Goal: Task Accomplishment & Management: Manage account settings

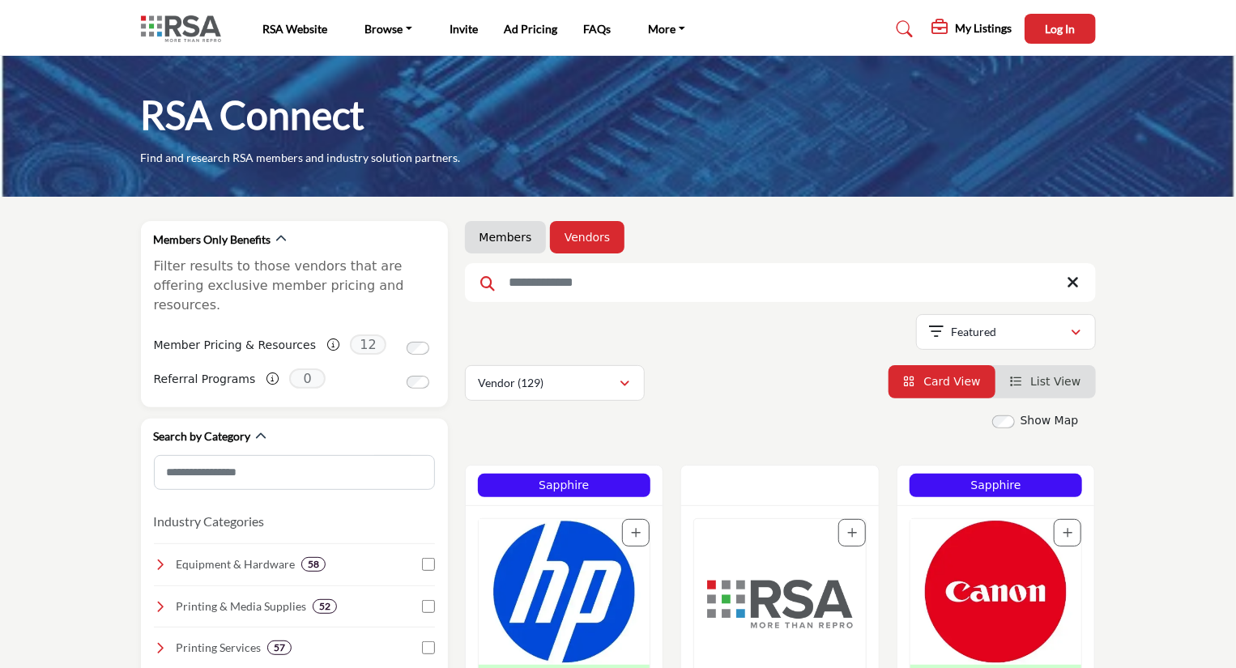
click at [590, 285] on input "Search Keyword" at bounding box center [780, 282] width 631 height 39
type input "****"
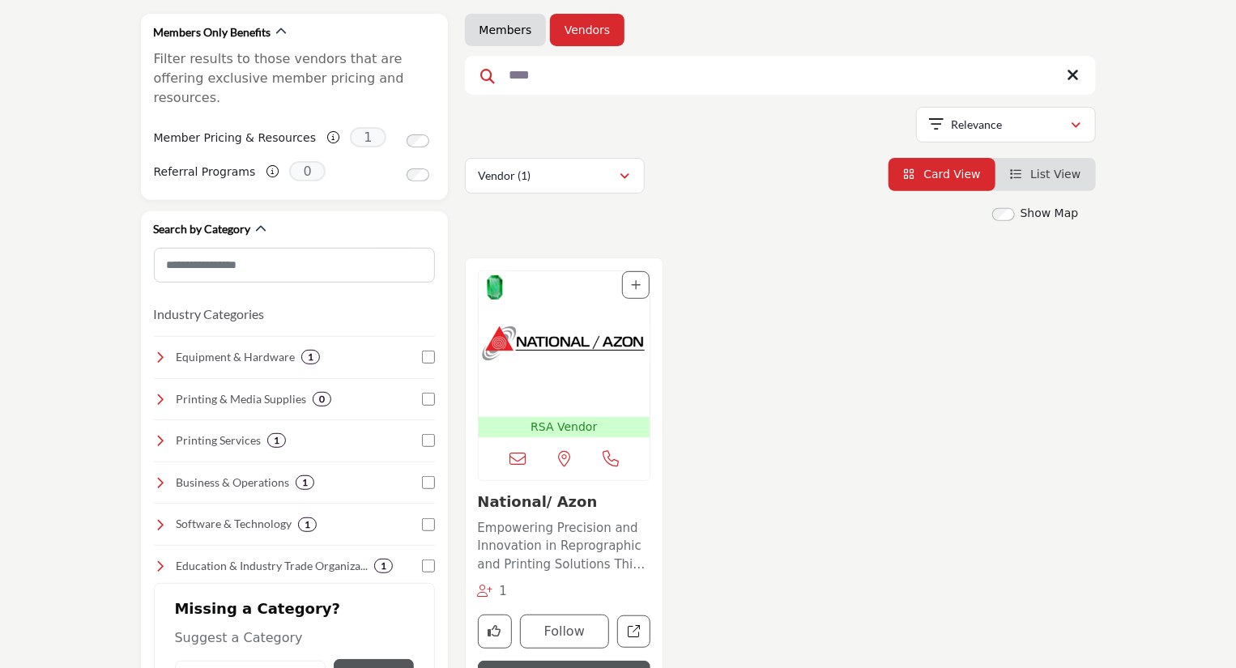
scroll to position [259, 0]
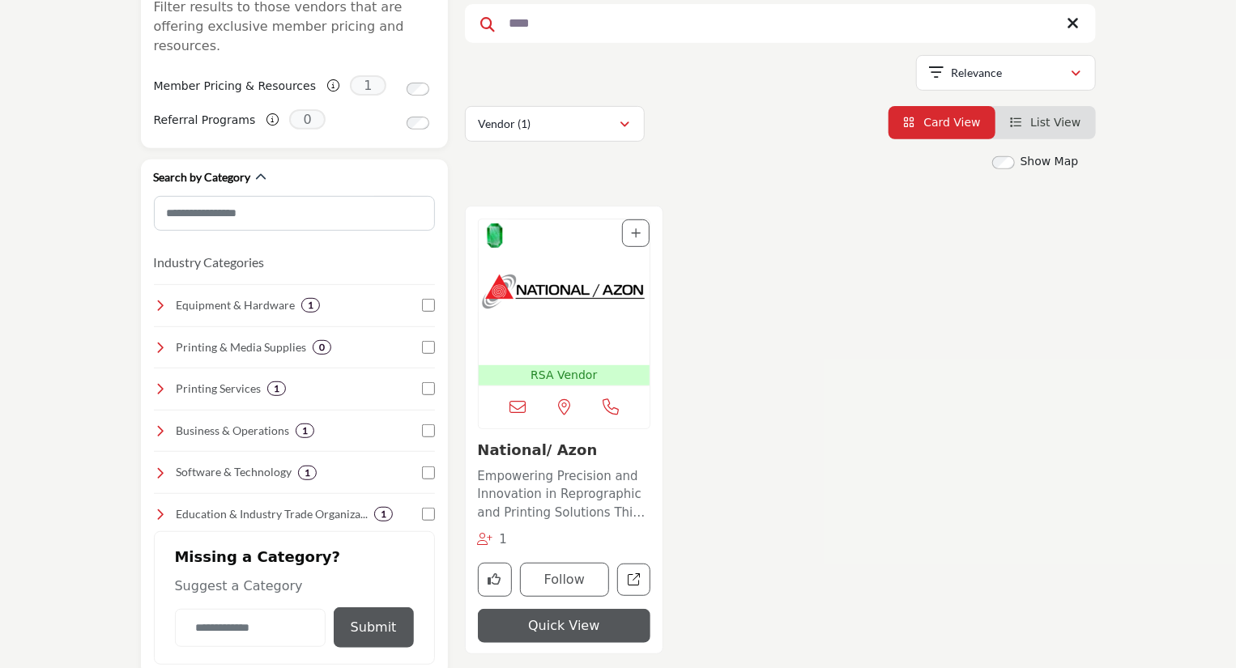
click at [609, 311] on img "Open Listing in new tab" at bounding box center [565, 292] width 172 height 146
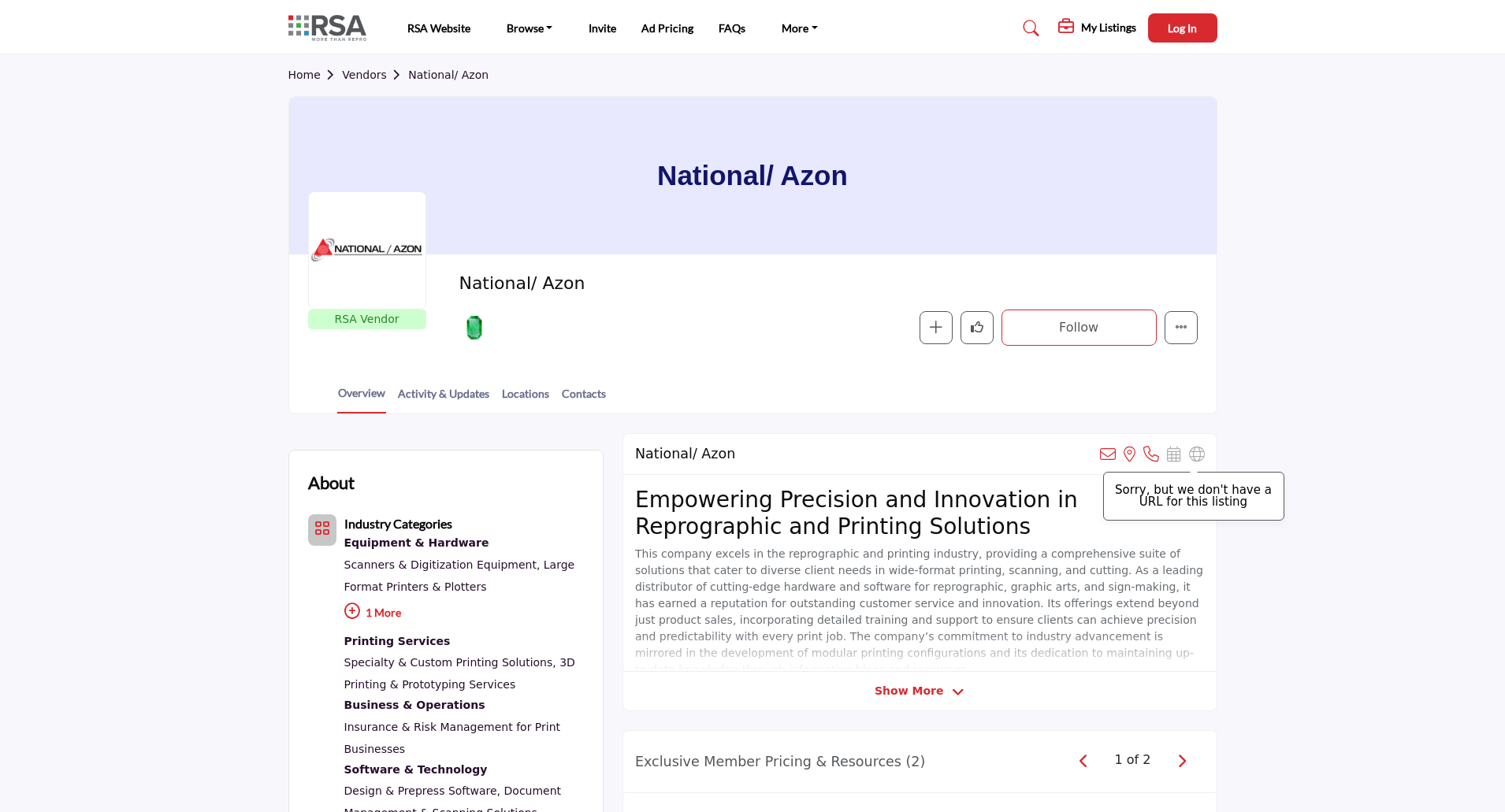
click at [1199, 459] on icon at bounding box center [1197, 454] width 16 height 16
click at [364, 74] on link "Vendors" at bounding box center [375, 74] width 66 height 13
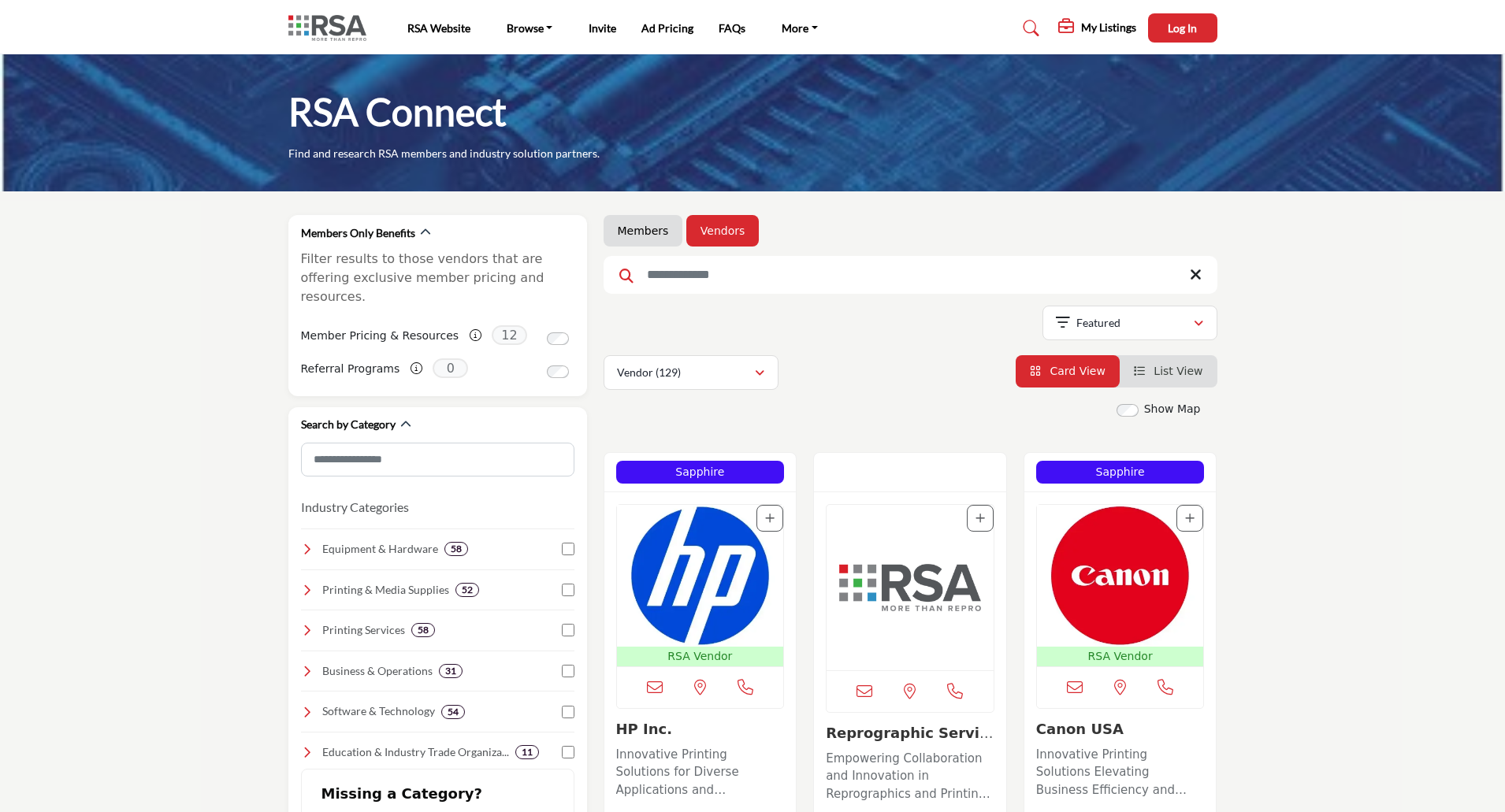
click at [724, 280] on input "Search Keyword" at bounding box center [910, 274] width 614 height 38
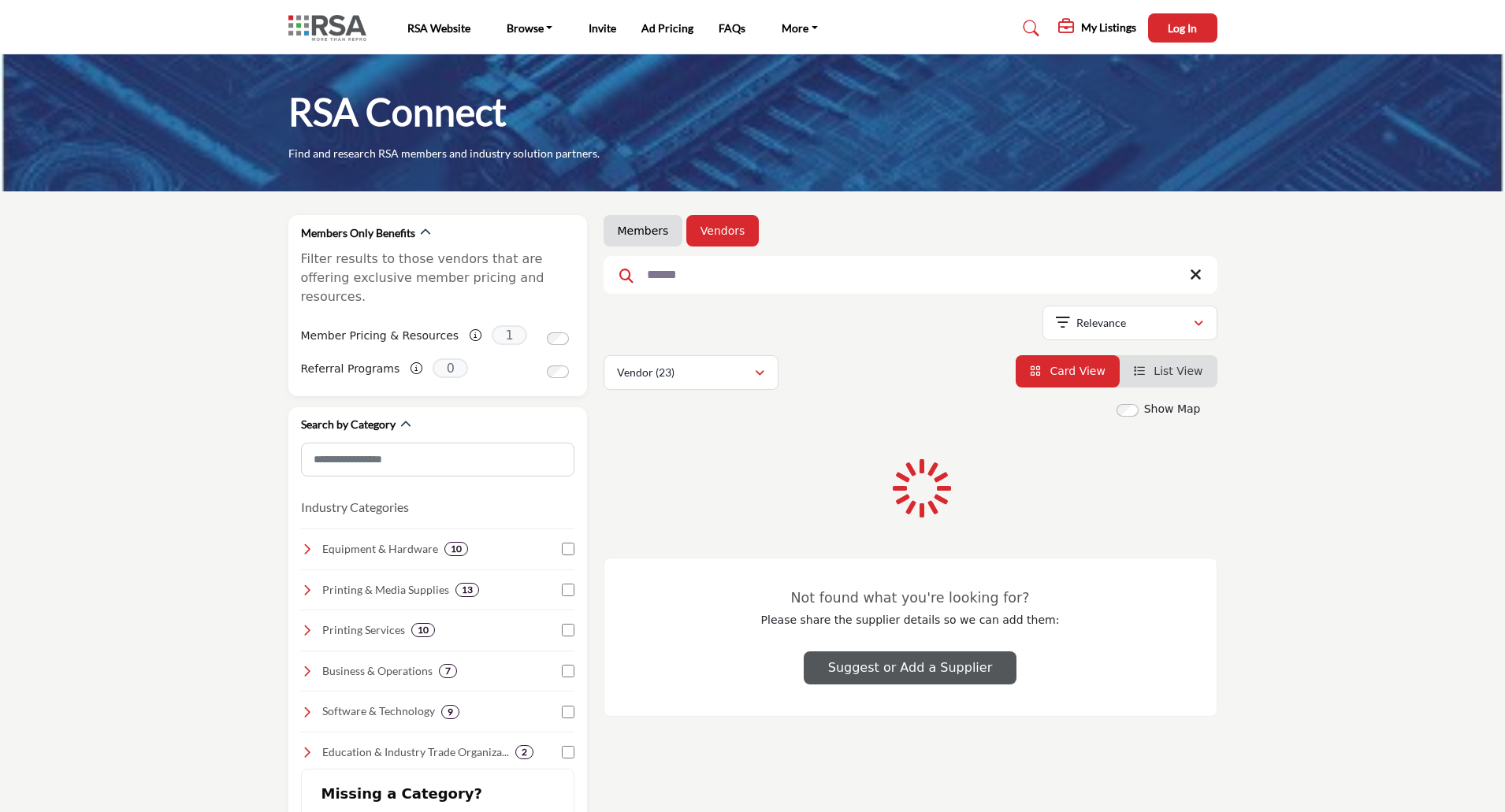
type input "******"
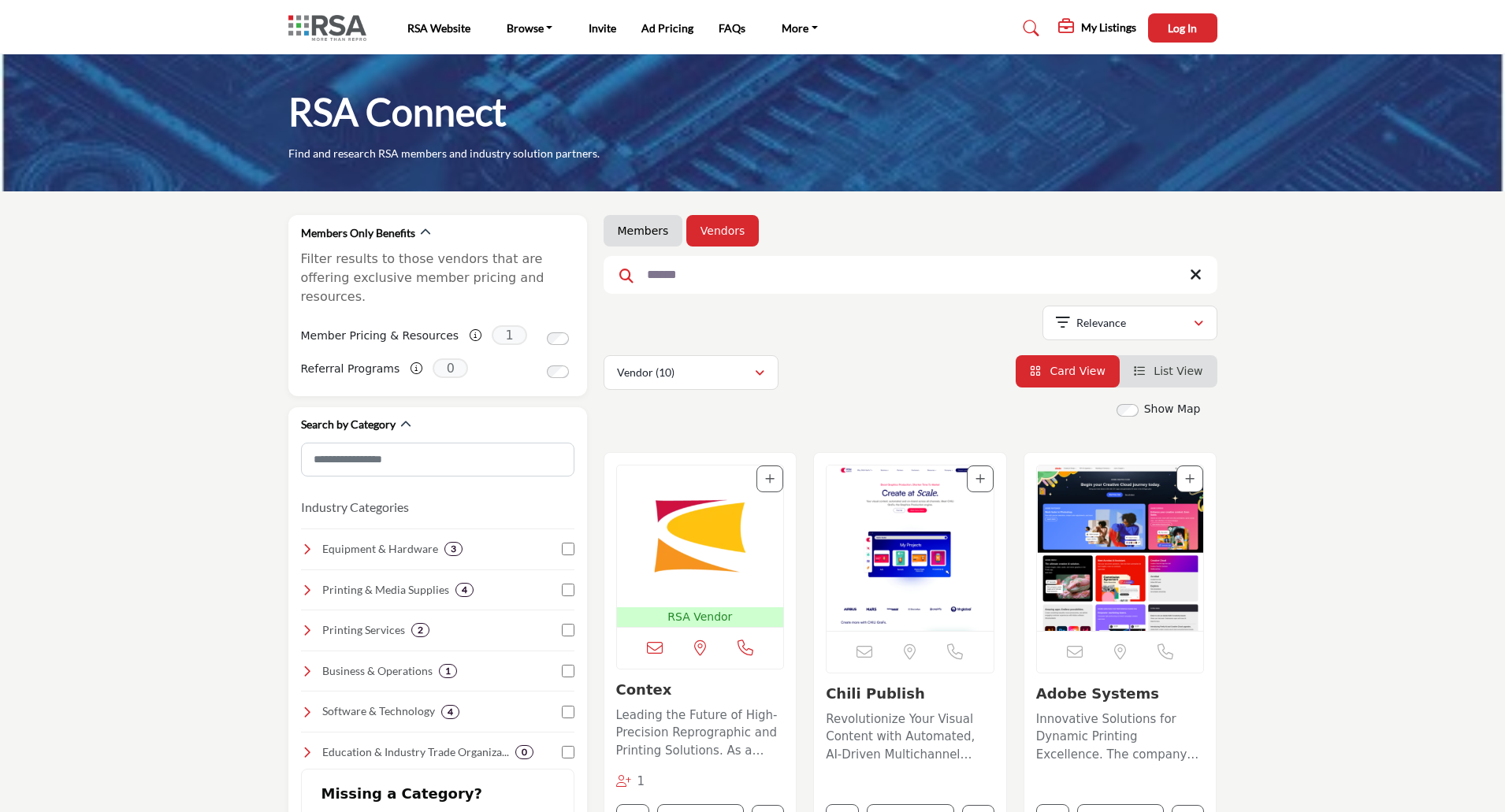
click at [690, 548] on img "Open Listing in new tab" at bounding box center [700, 537] width 167 height 142
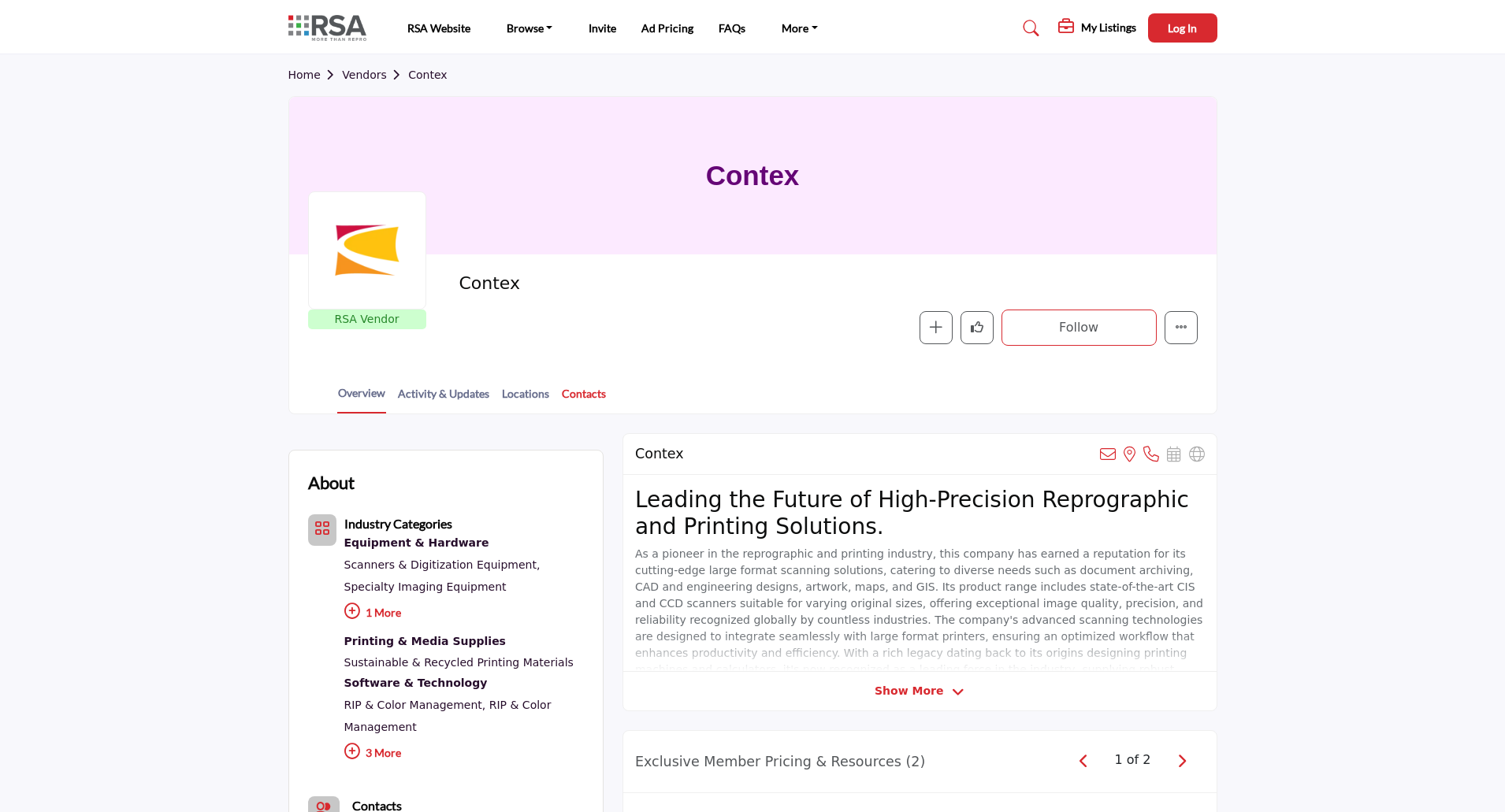
click at [586, 386] on link "Contacts" at bounding box center [584, 399] width 46 height 27
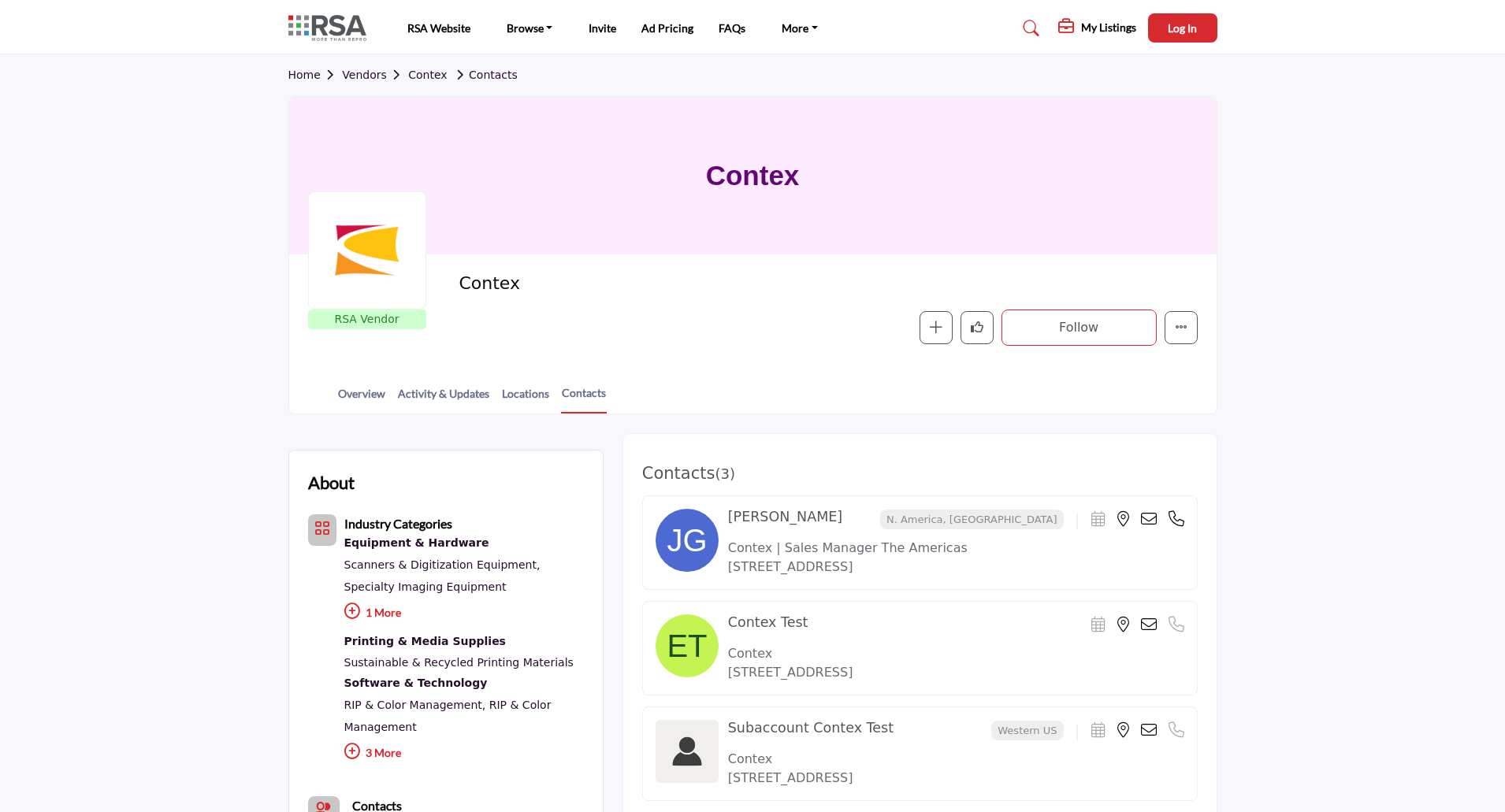
click at [362, 76] on link "Vendors" at bounding box center [375, 74] width 66 height 13
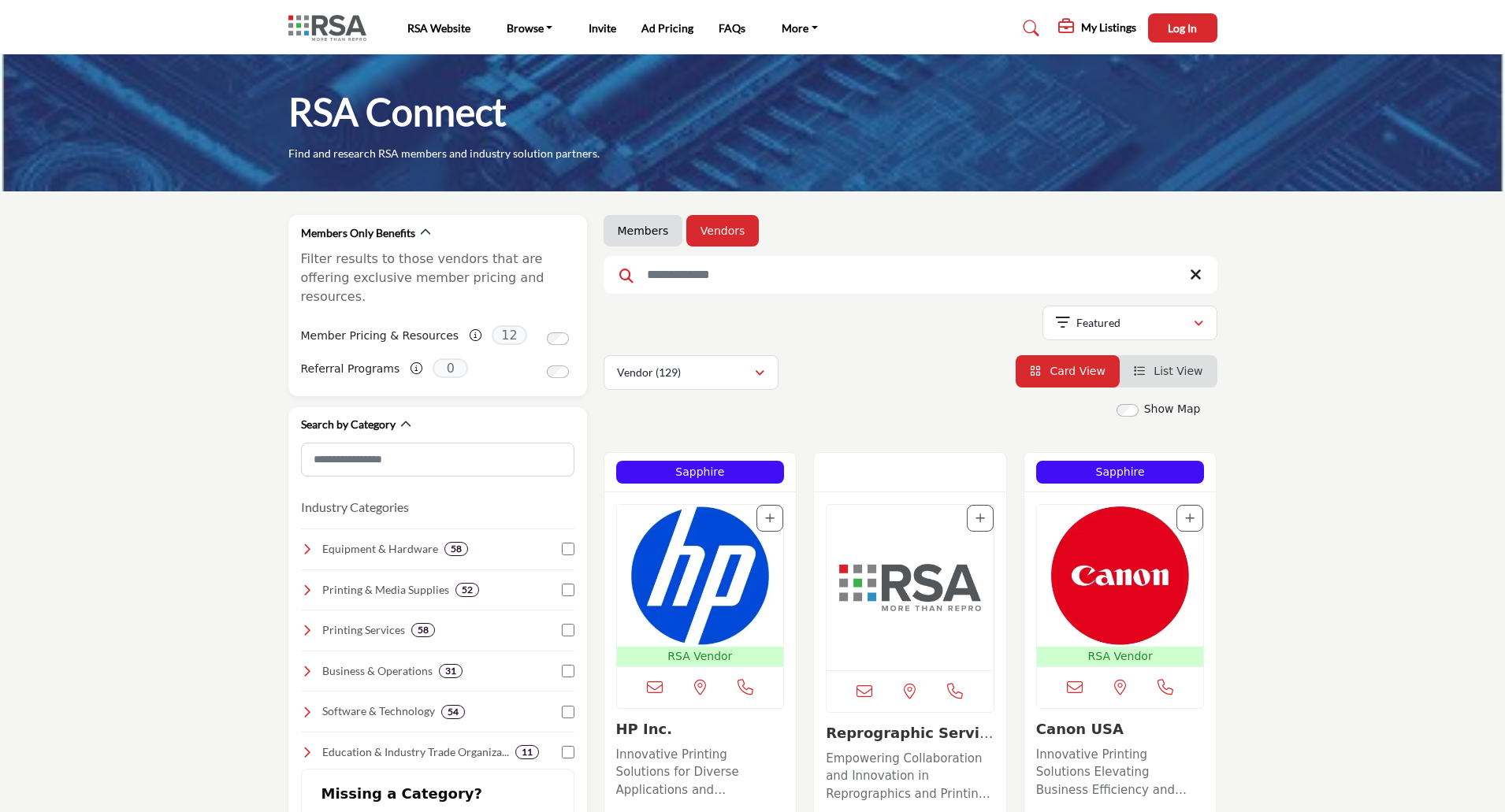
click at [802, 284] on input "Search Keyword" at bounding box center [910, 274] width 614 height 38
type input "****"
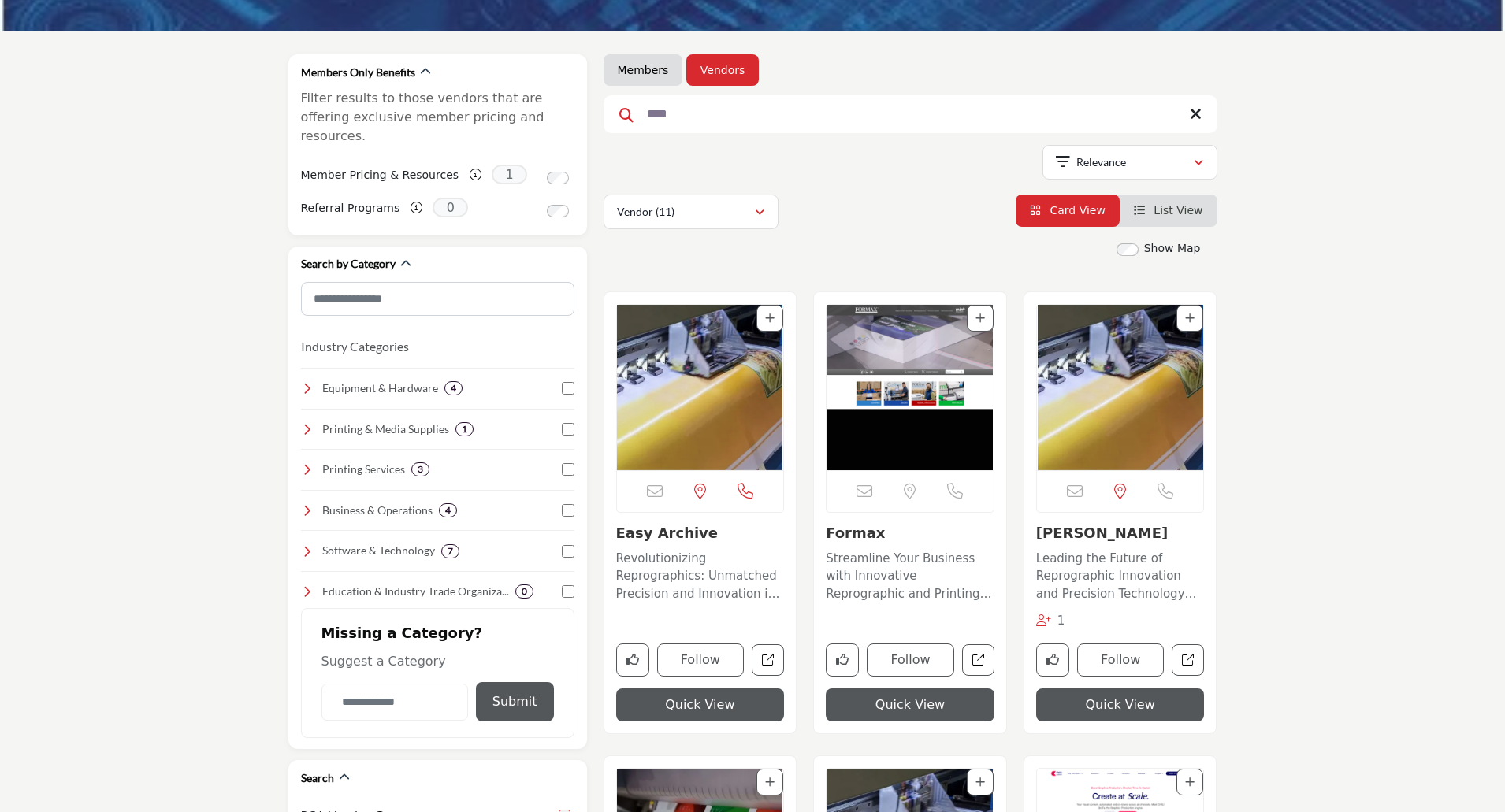
scroll to position [236, 0]
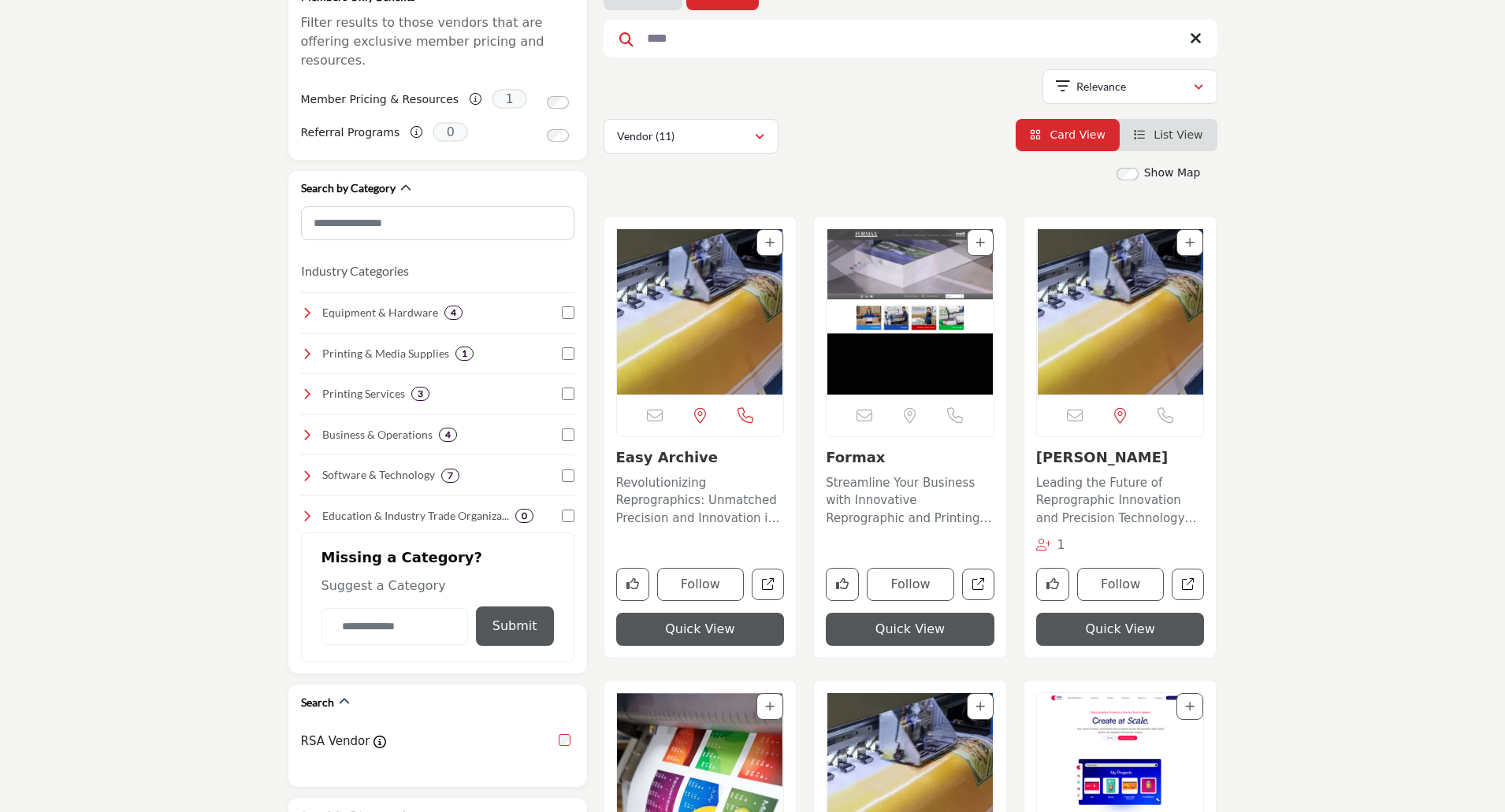
click at [682, 360] on img "Open Listing in new tab" at bounding box center [700, 312] width 167 height 165
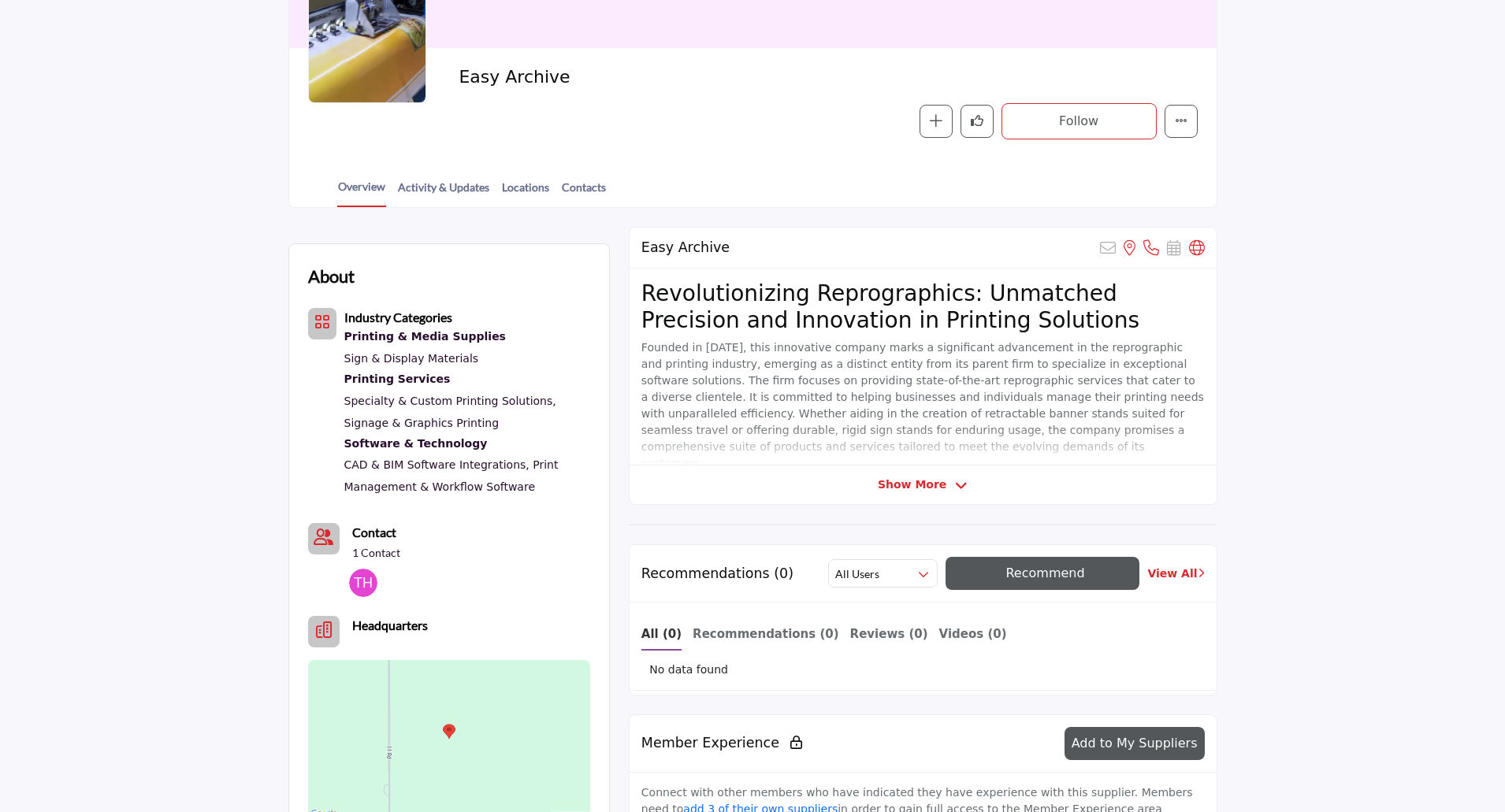
scroll to position [236, 0]
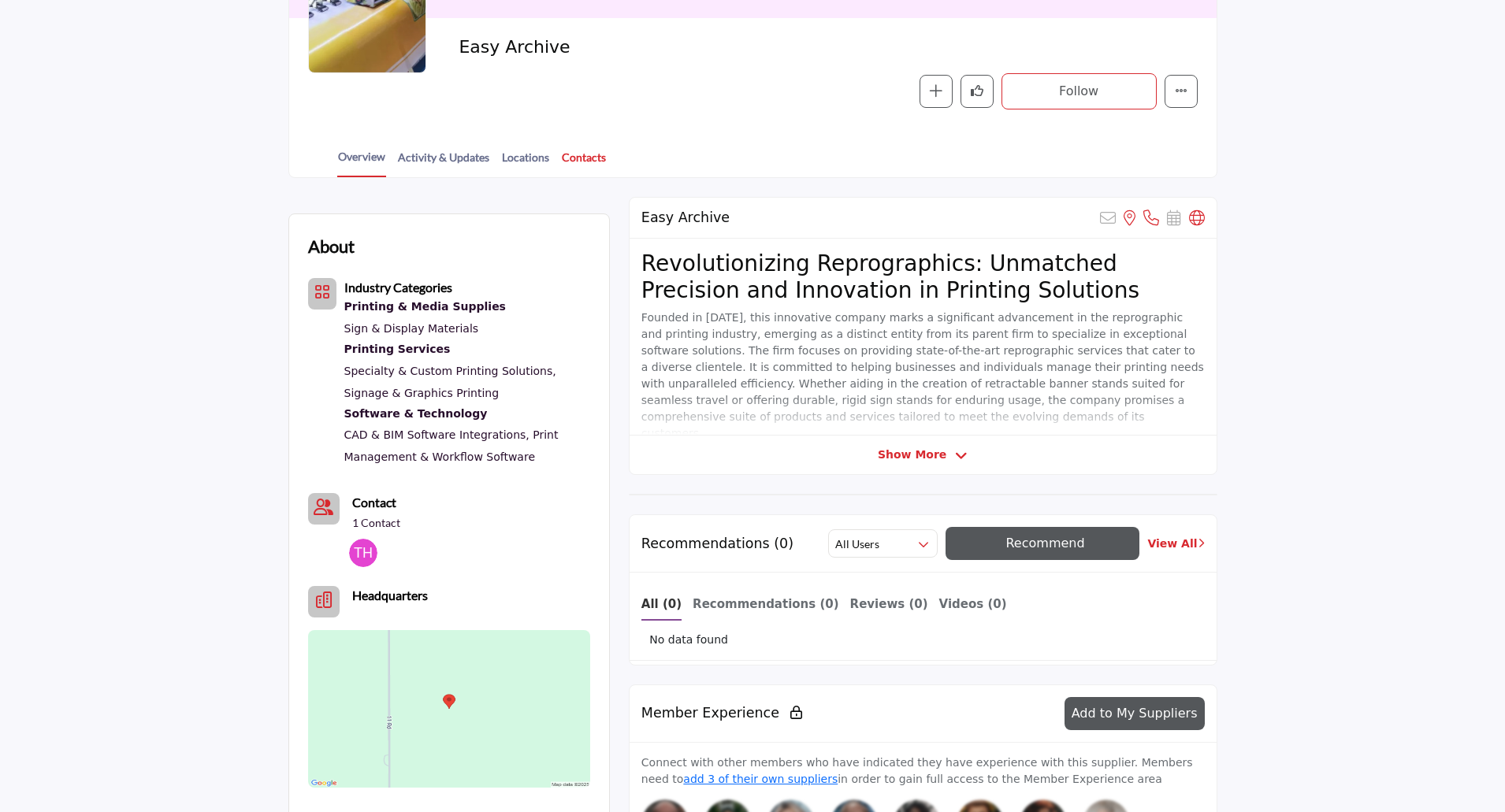
click at [578, 159] on link "Contacts" at bounding box center [584, 162] width 46 height 27
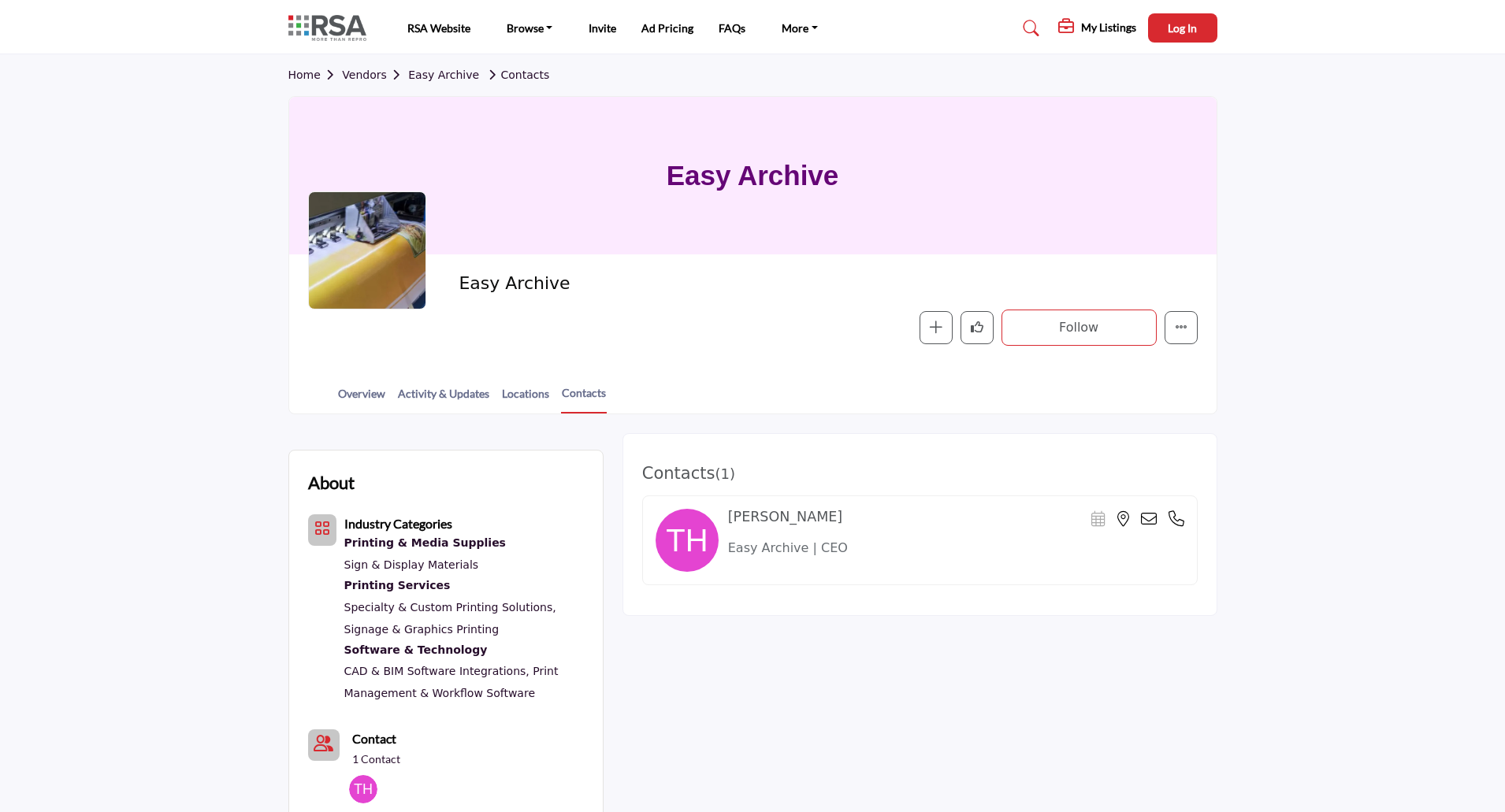
click at [956, 697] on div "About Industry Categories Printing & Media Supplies Sign & Display Materials Co…" at bounding box center [752, 788] width 929 height 710
click at [1192, 37] on button "Log In" at bounding box center [1182, 28] width 69 height 29
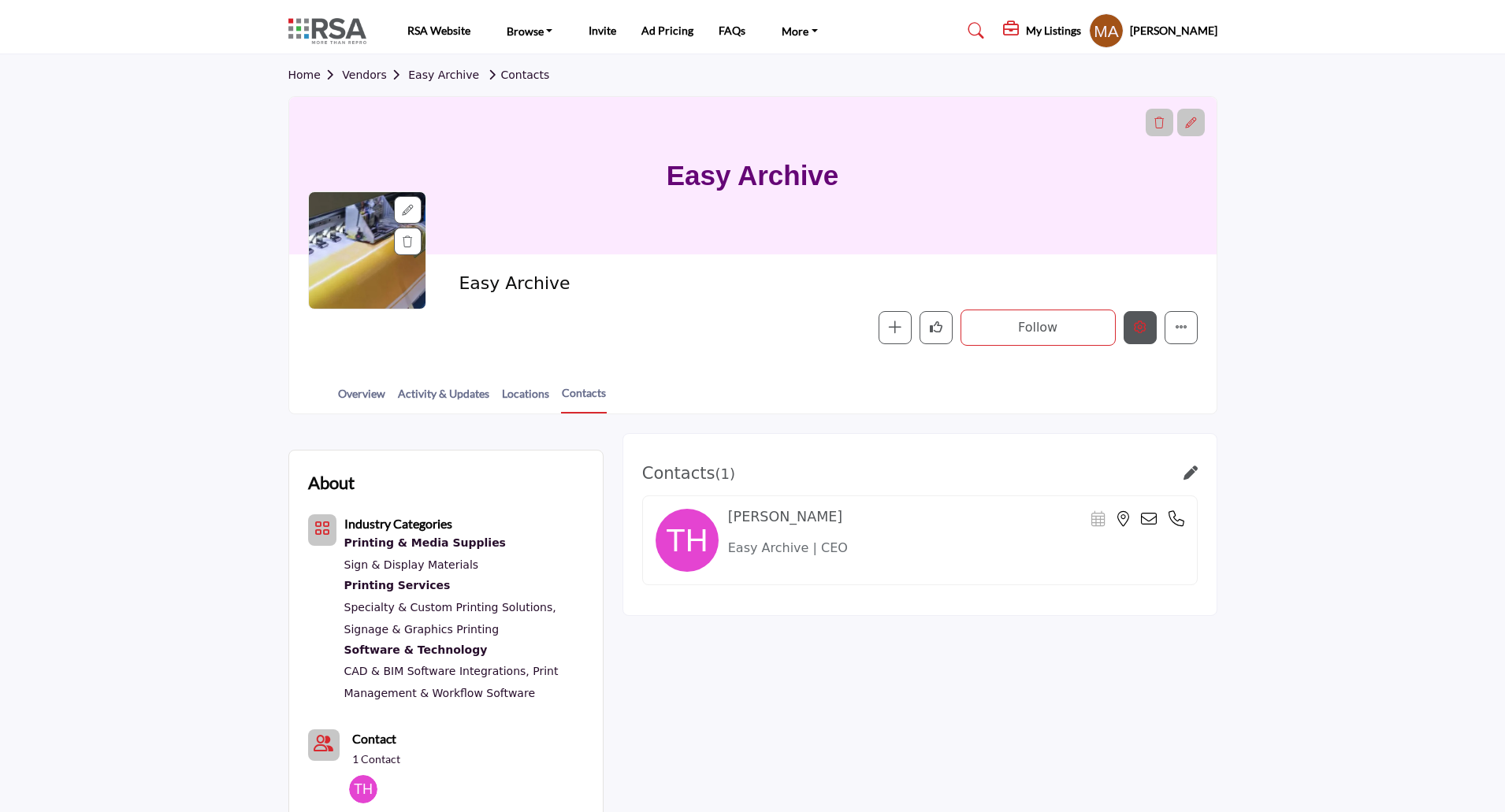
click at [1150, 331] on button "Edit company" at bounding box center [1140, 328] width 33 height 33
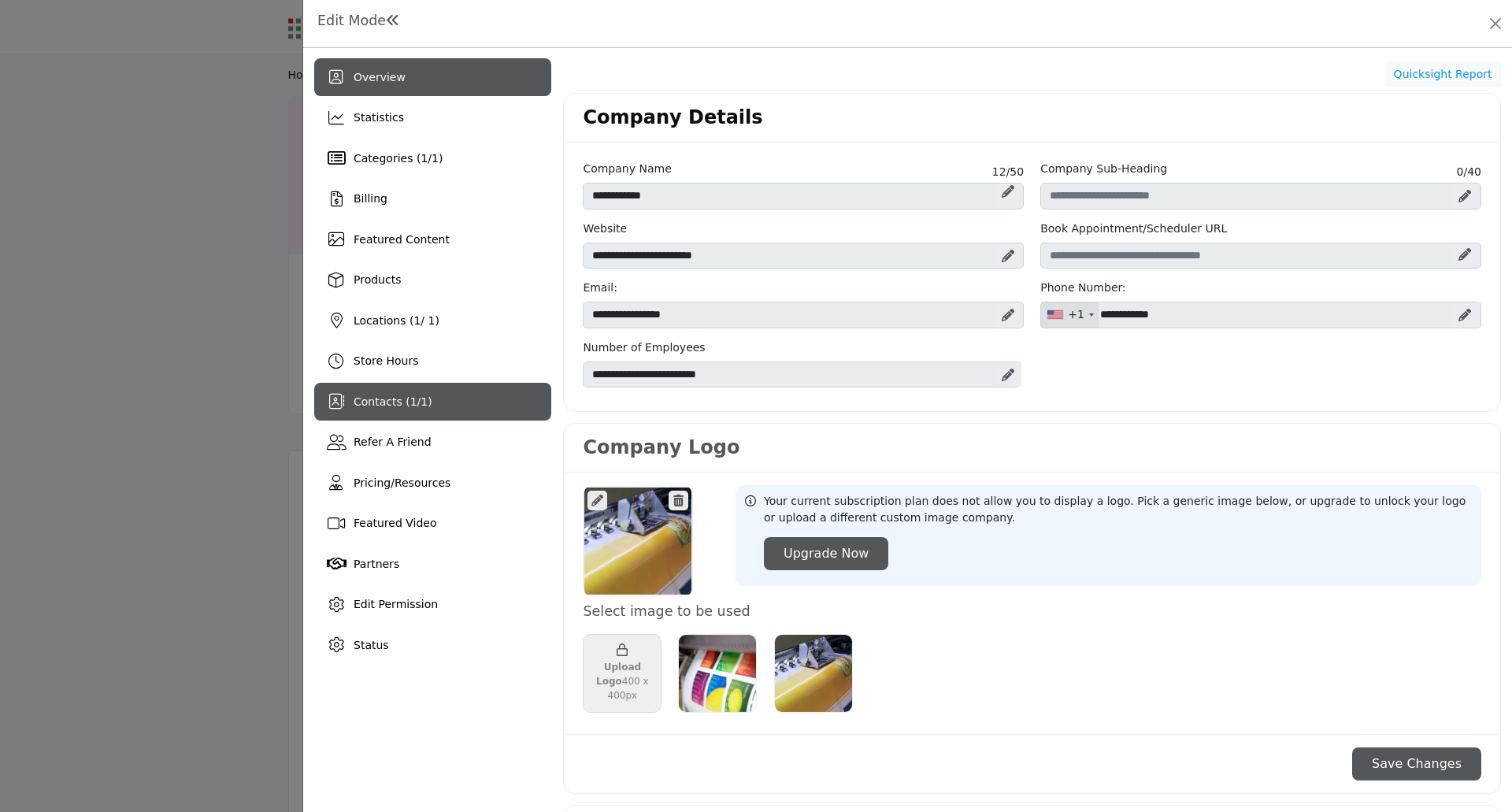
click at [388, 397] on span "Contacts ( 1 / 1 )" at bounding box center [393, 402] width 79 height 13
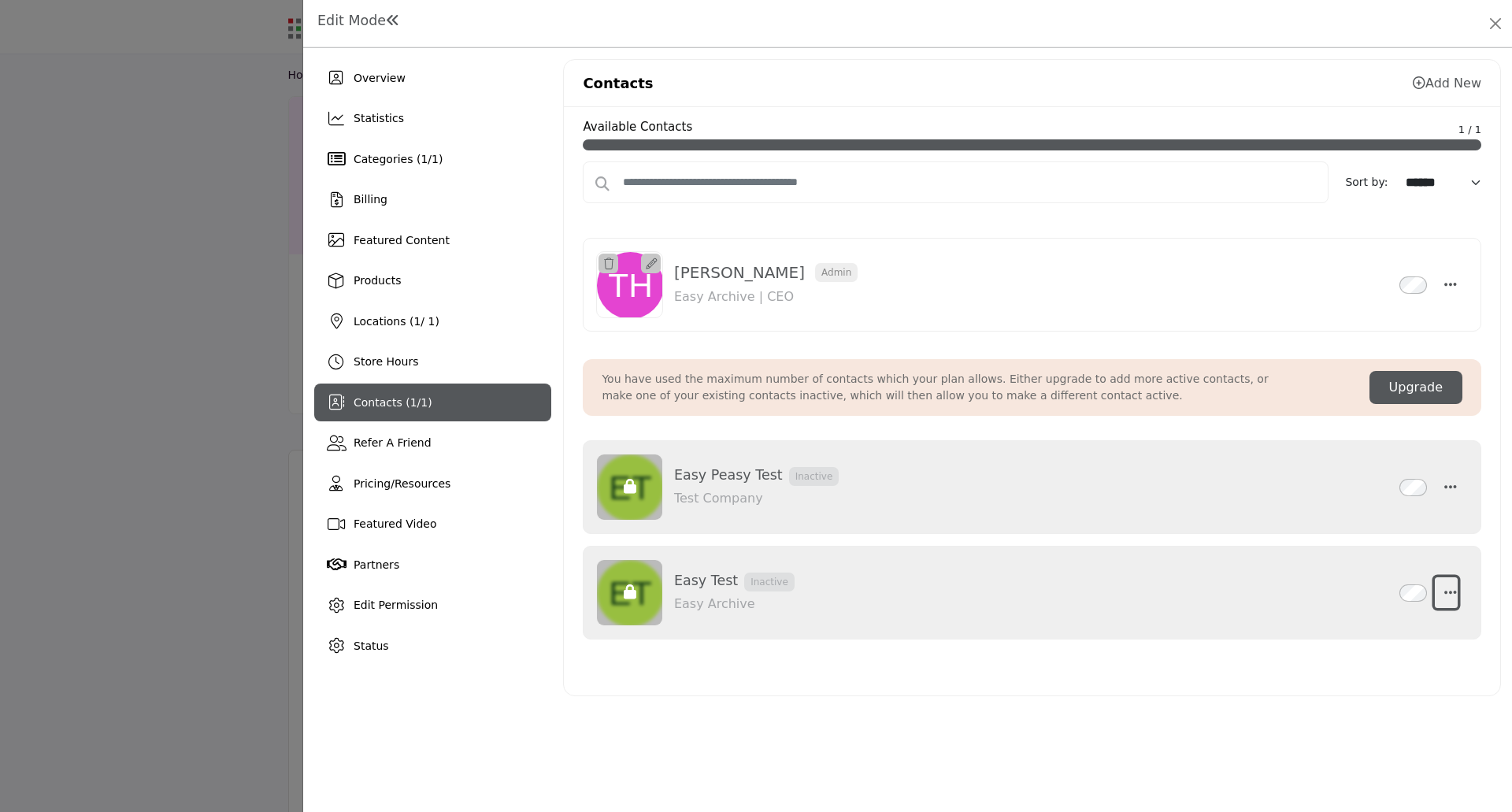
click at [1446, 594] on icon "button" at bounding box center [1450, 592] width 13 height 15
click at [1365, 623] on link "Edit Contact" at bounding box center [1374, 630] width 153 height 28
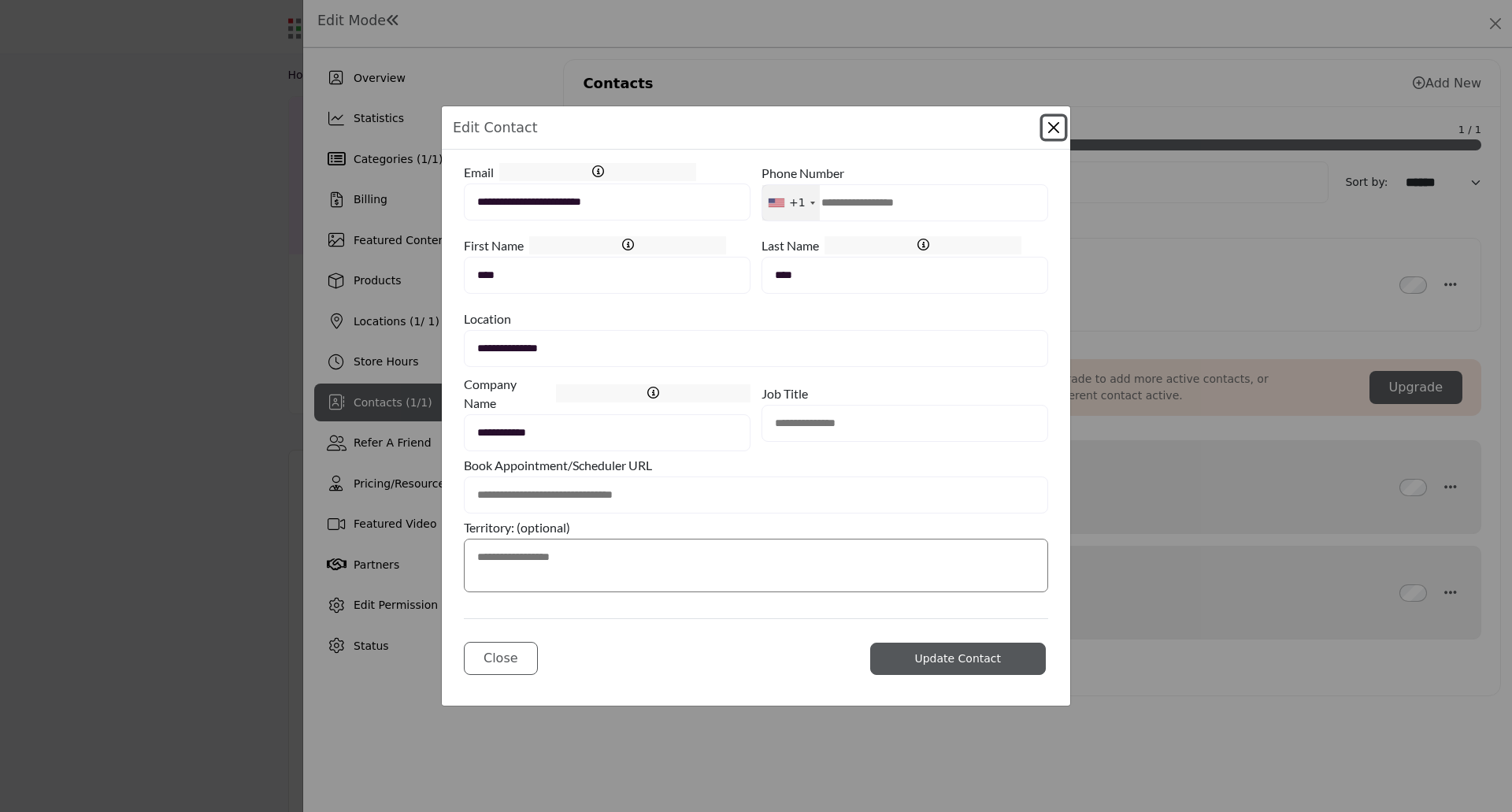
click at [330, 433] on div "**********" at bounding box center [756, 406] width 1512 height 812
click at [1063, 130] on button "Close Modal" at bounding box center [1053, 127] width 22 height 22
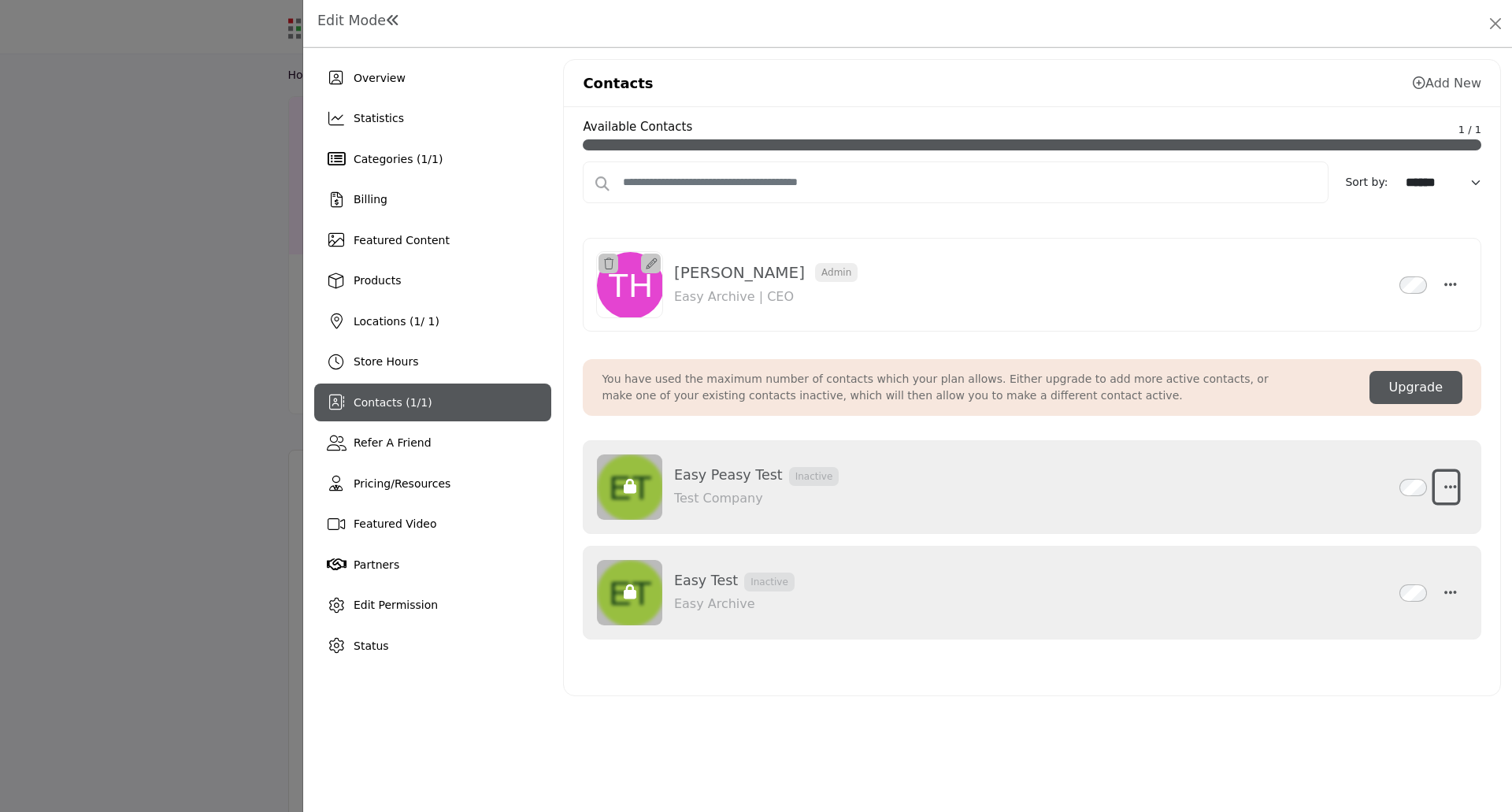
click at [1452, 492] on icon "button" at bounding box center [1450, 486] width 13 height 15
click at [1341, 533] on link "Edit Contact" at bounding box center [1374, 525] width 153 height 28
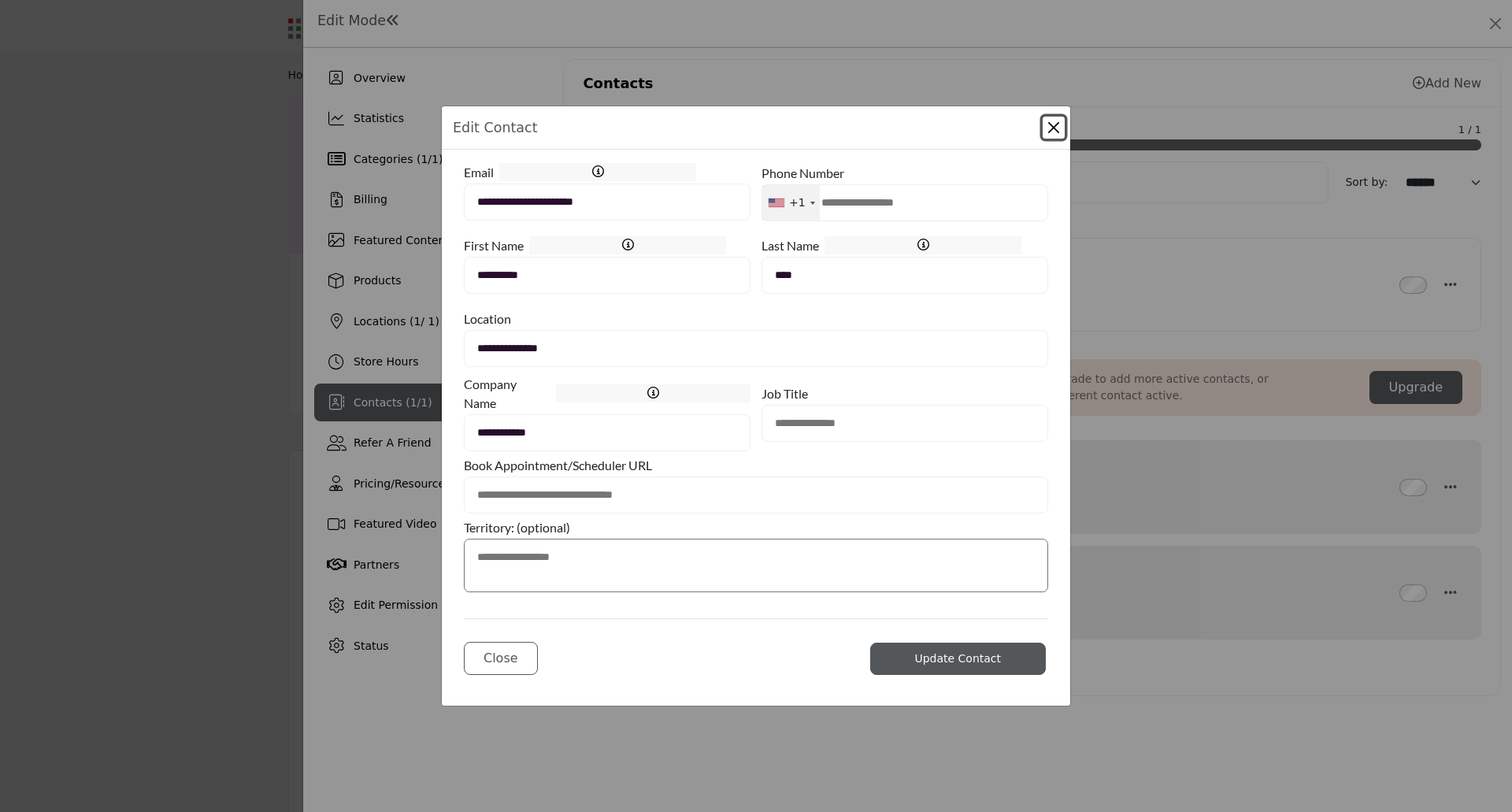
click at [1050, 130] on button "Close Modal" at bounding box center [1053, 127] width 22 height 22
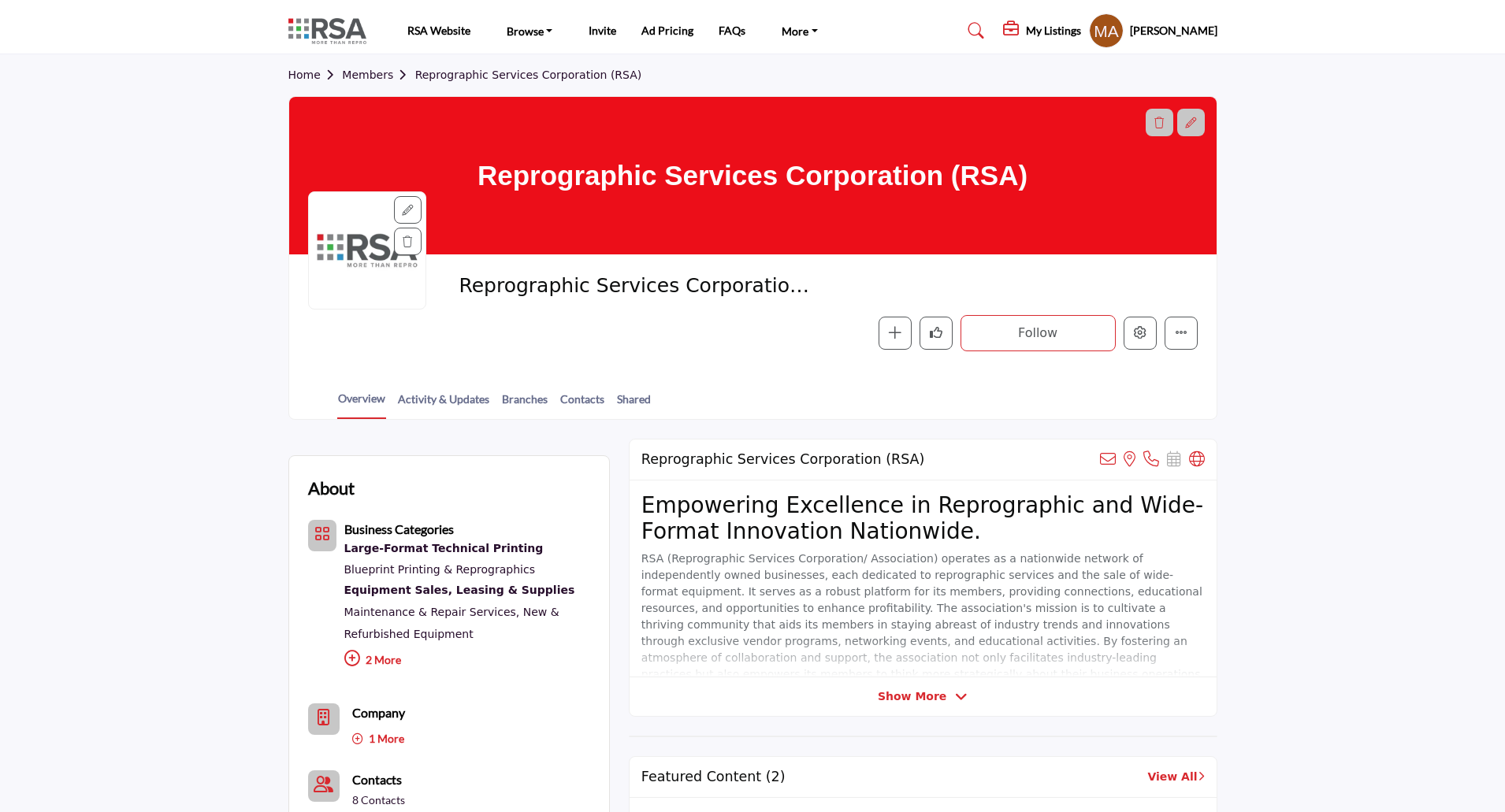
click at [363, 75] on link "Members" at bounding box center [377, 74] width 73 height 13
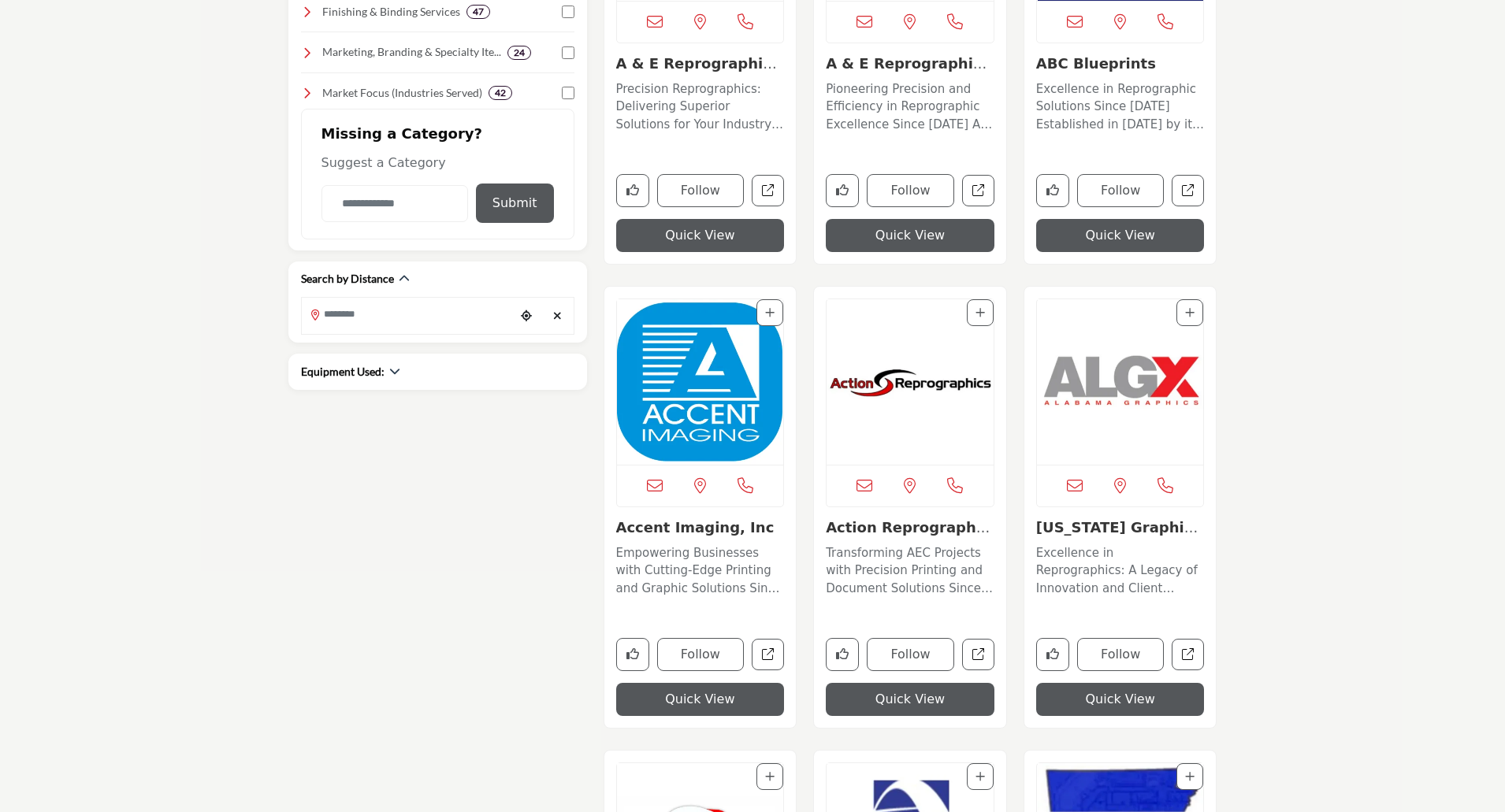
scroll to position [788, 0]
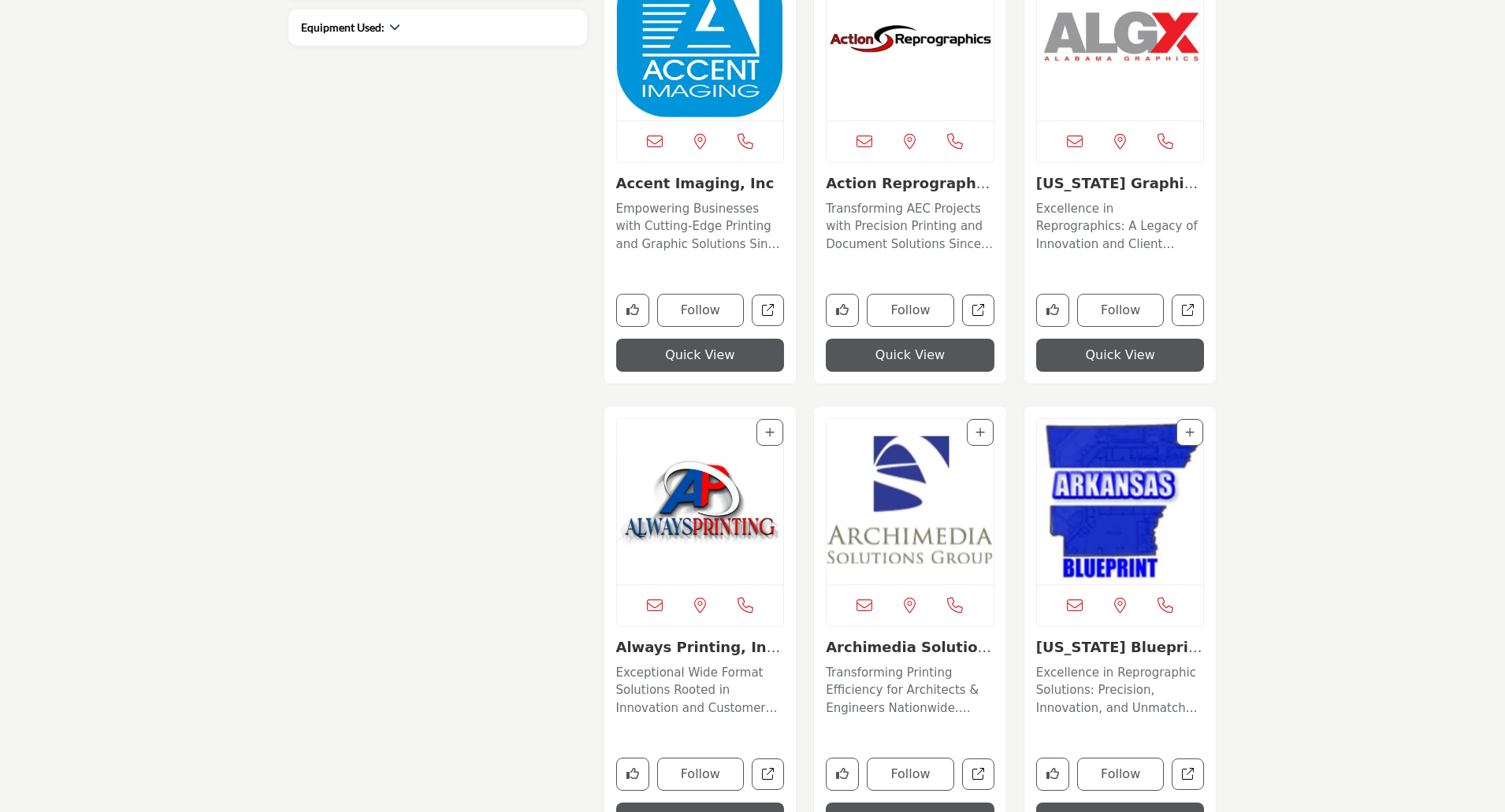
scroll to position [1024, 0]
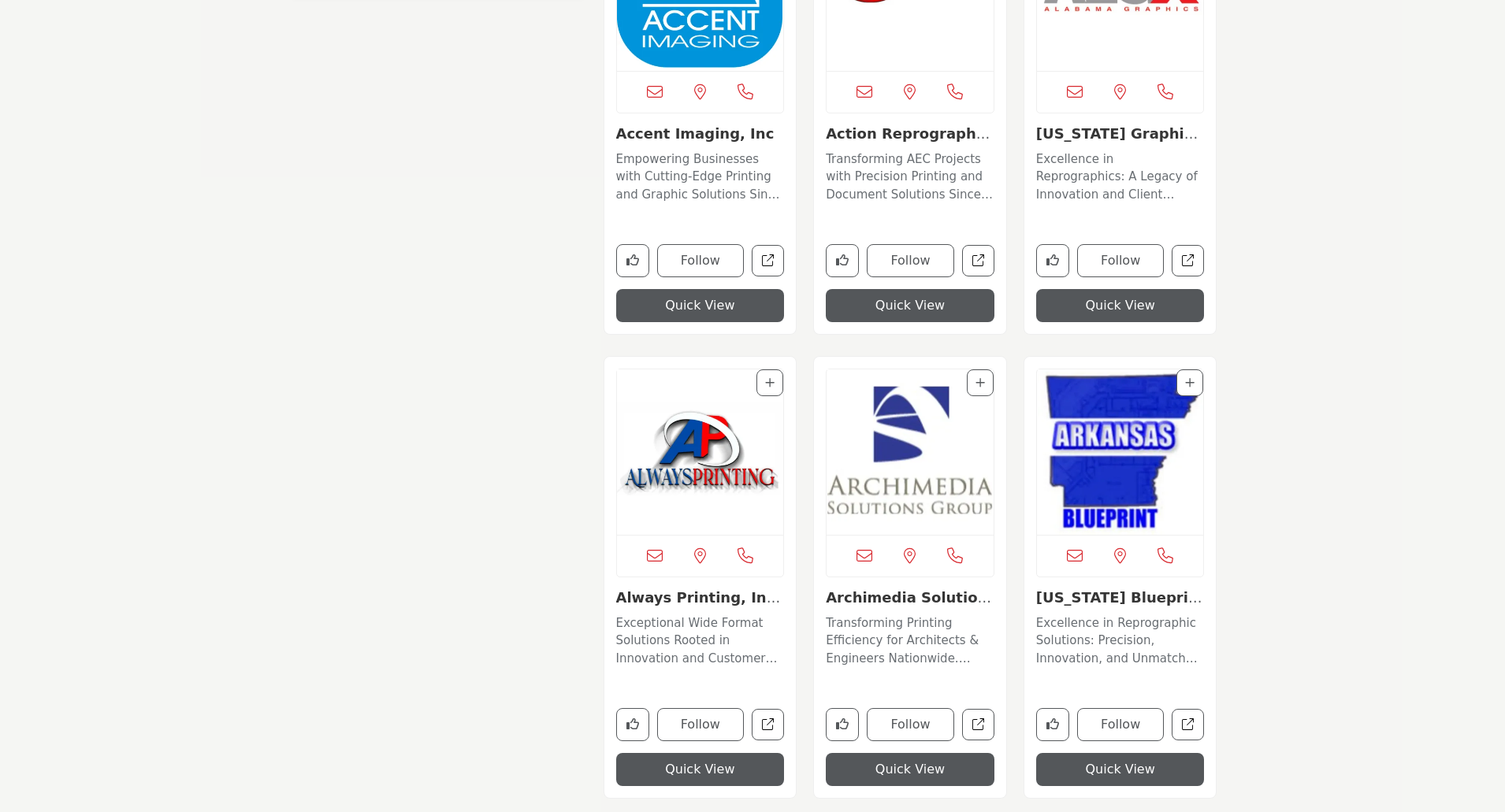
drag, startPoint x: 694, startPoint y: 446, endPoint x: 746, endPoint y: 449, distance: 52.1
click at [694, 446] on img "Open Listing in new tab" at bounding box center [700, 452] width 167 height 165
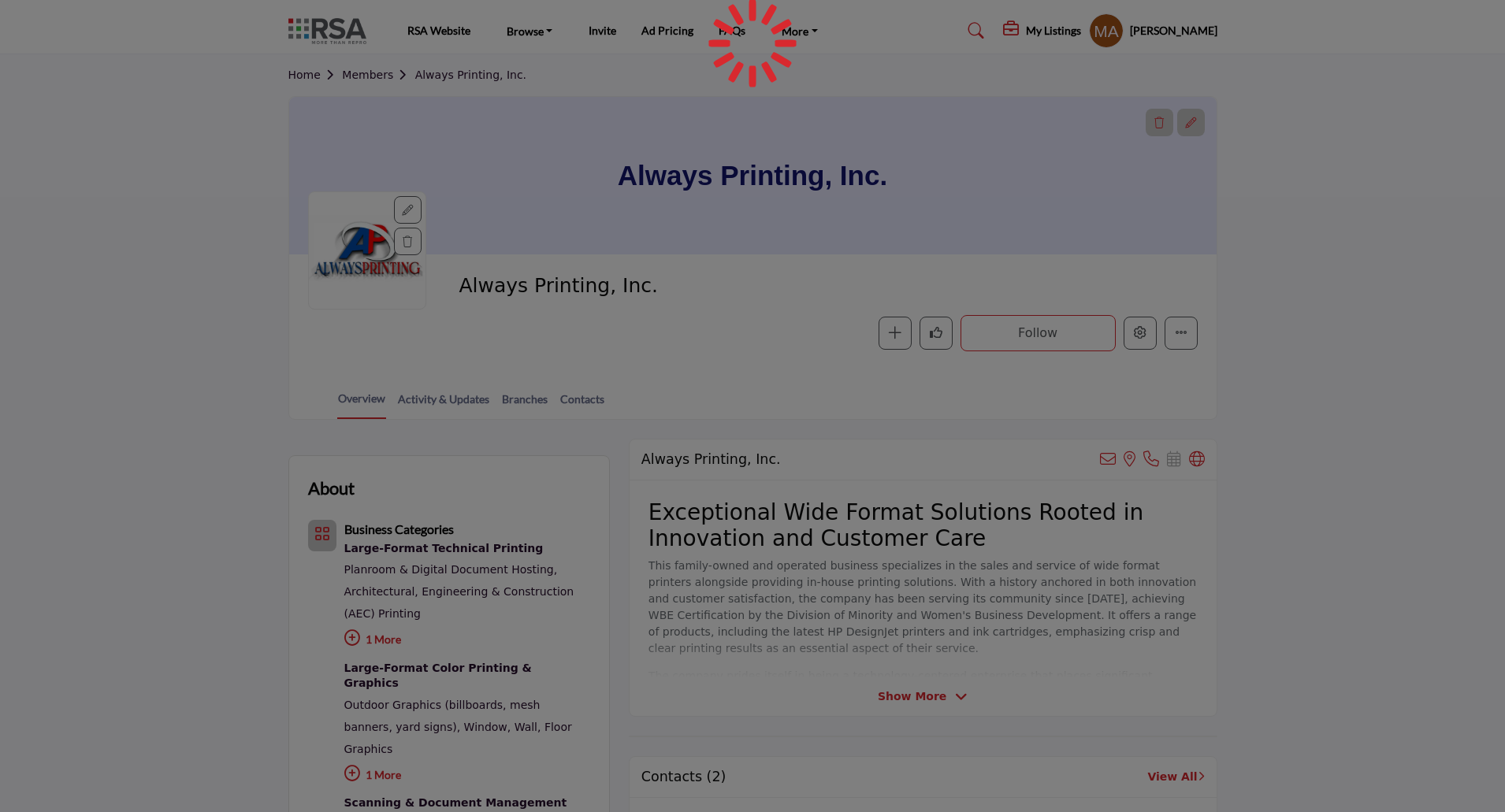
click at [1133, 336] on div at bounding box center [752, 406] width 1505 height 812
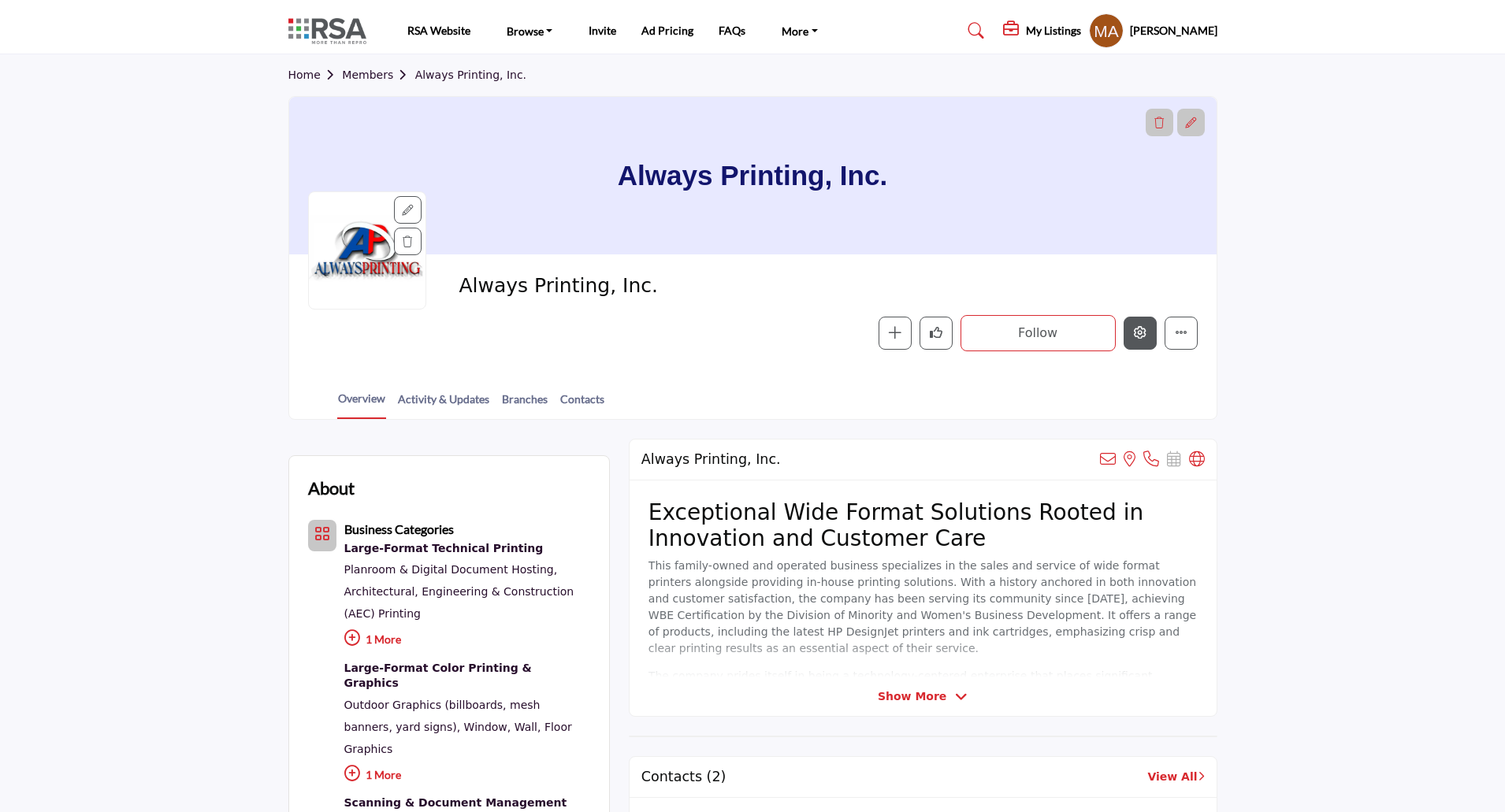
click at [1133, 336] on icon "Edit company" at bounding box center [1139, 332] width 13 height 13
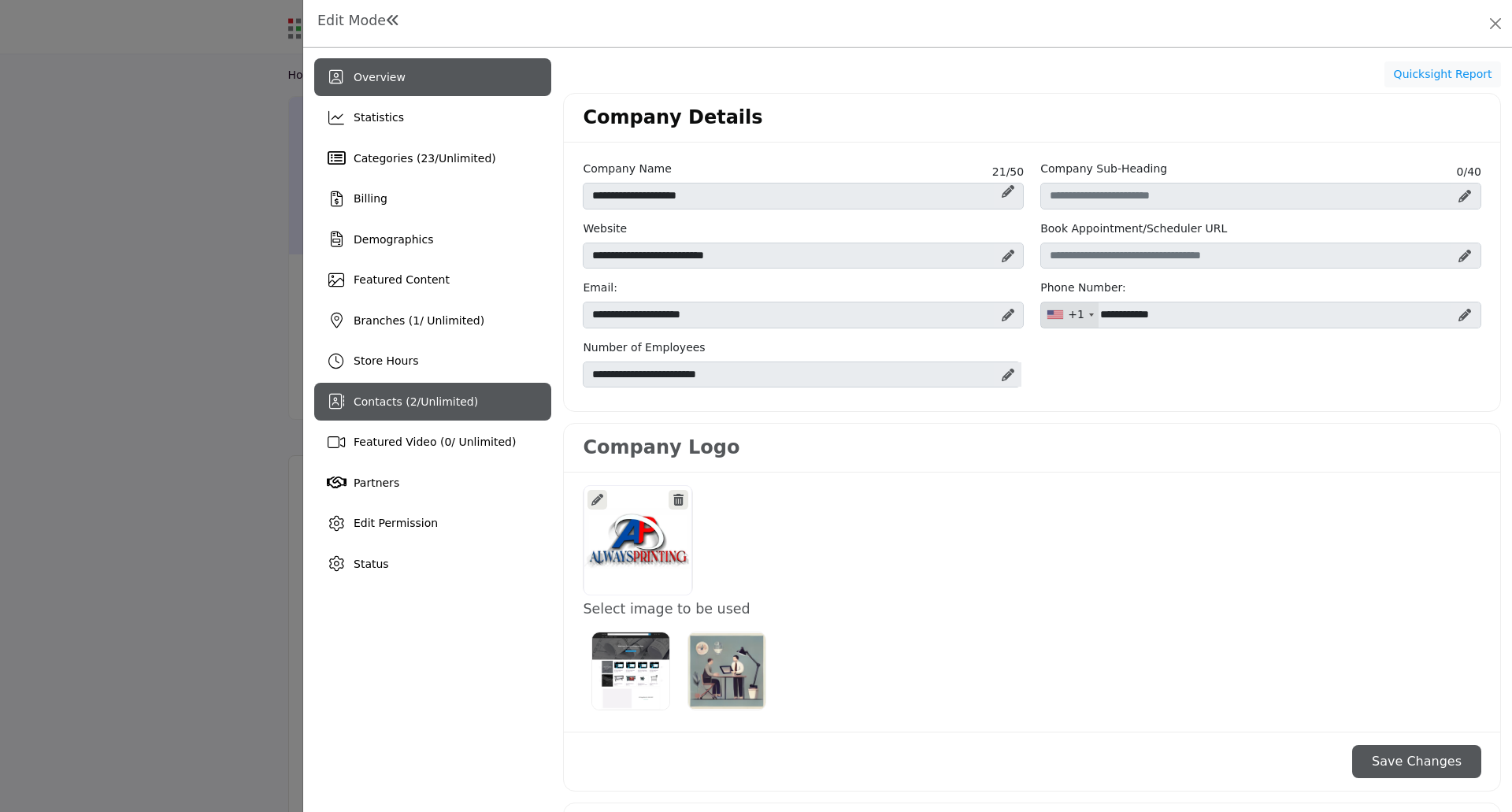
click at [373, 406] on span "Contacts ( 2 / Unlimited )" at bounding box center [416, 402] width 124 height 13
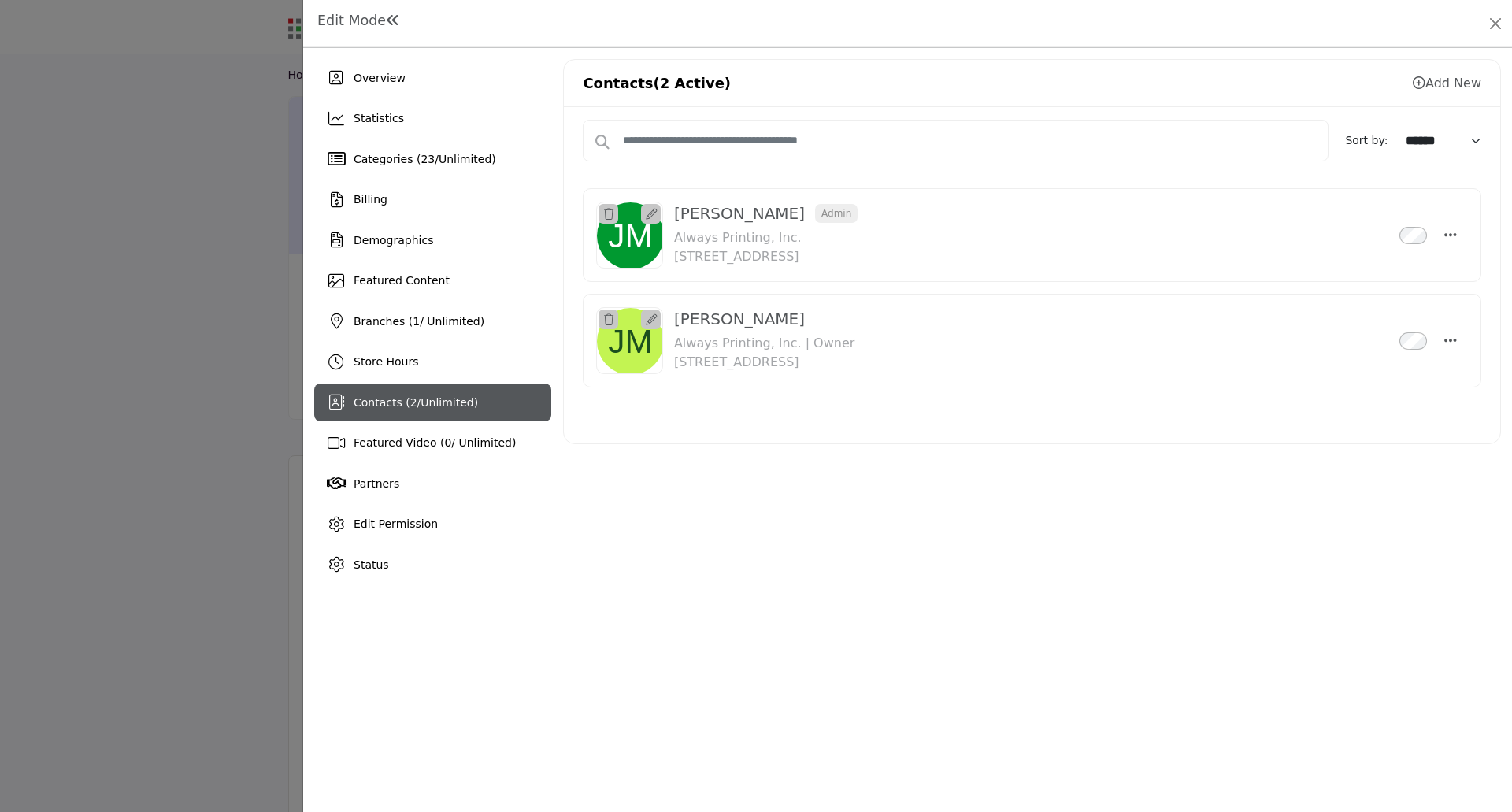
click at [356, 18] on h1 "Edit Mode" at bounding box center [358, 20] width 83 height 17
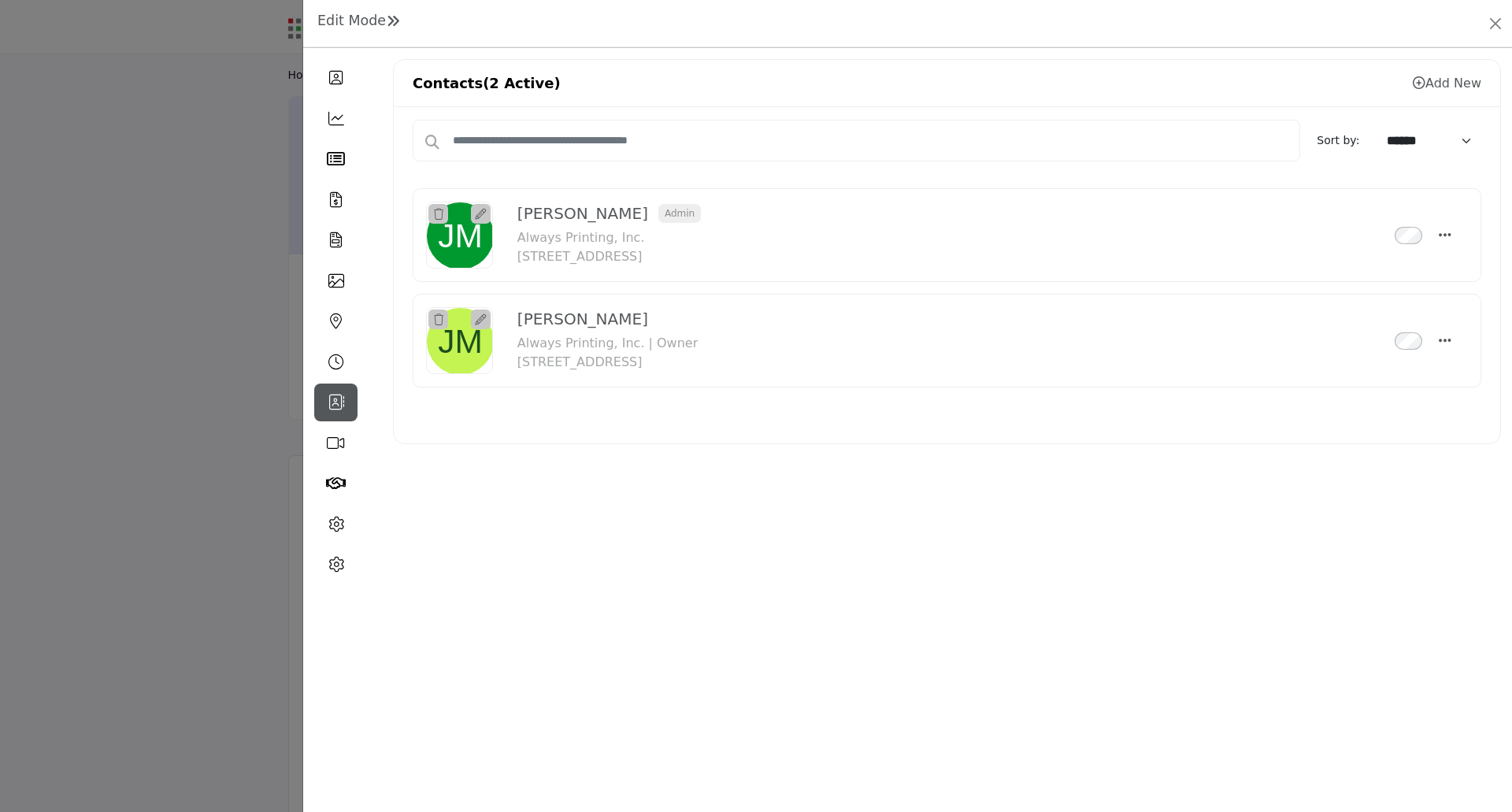
click at [104, 200] on div at bounding box center [756, 406] width 1512 height 812
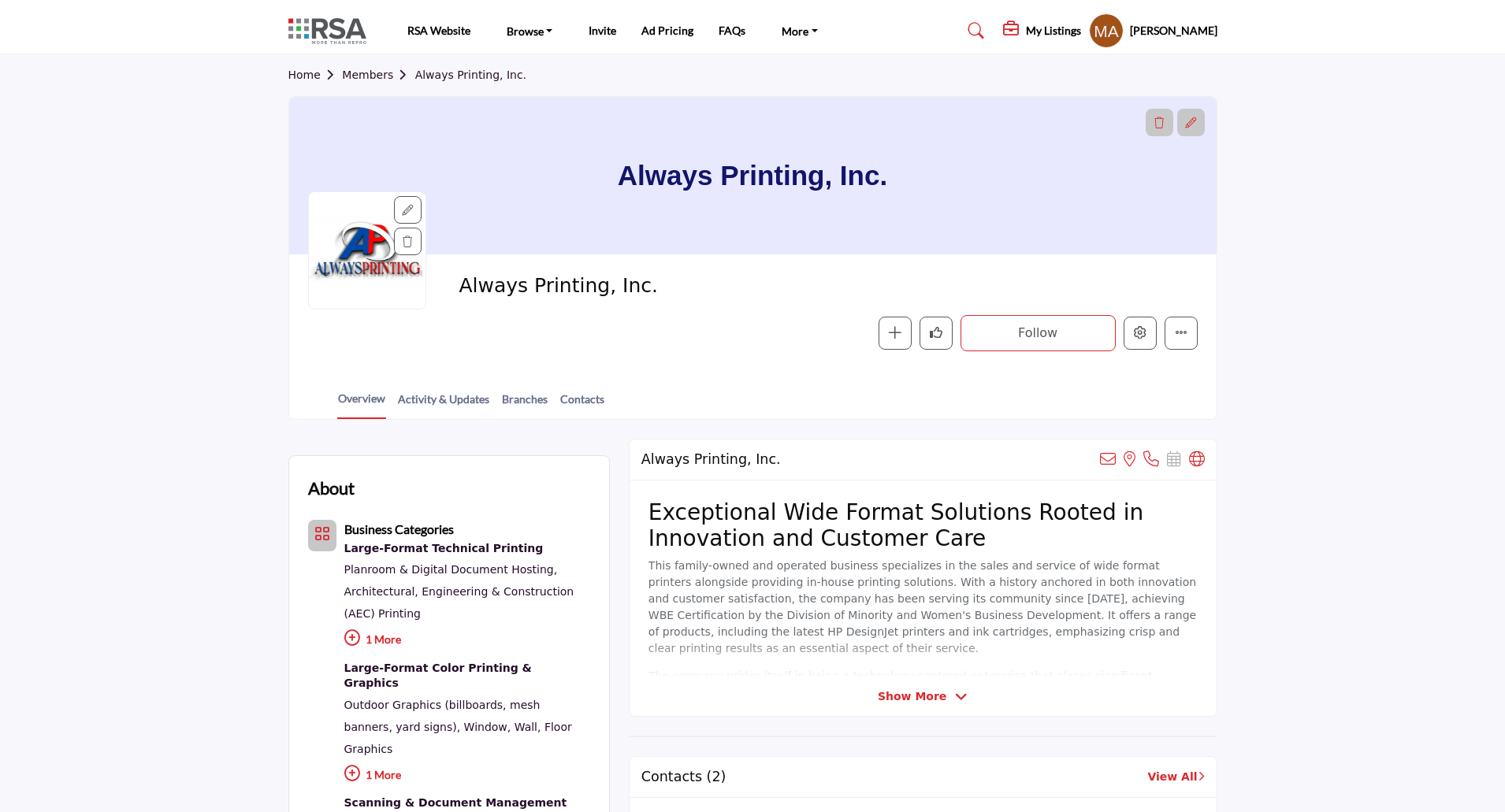
drag, startPoint x: 372, startPoint y: 71, endPoint x: 397, endPoint y: 87, distance: 29.7
click at [372, 71] on link "Members" at bounding box center [377, 74] width 73 height 13
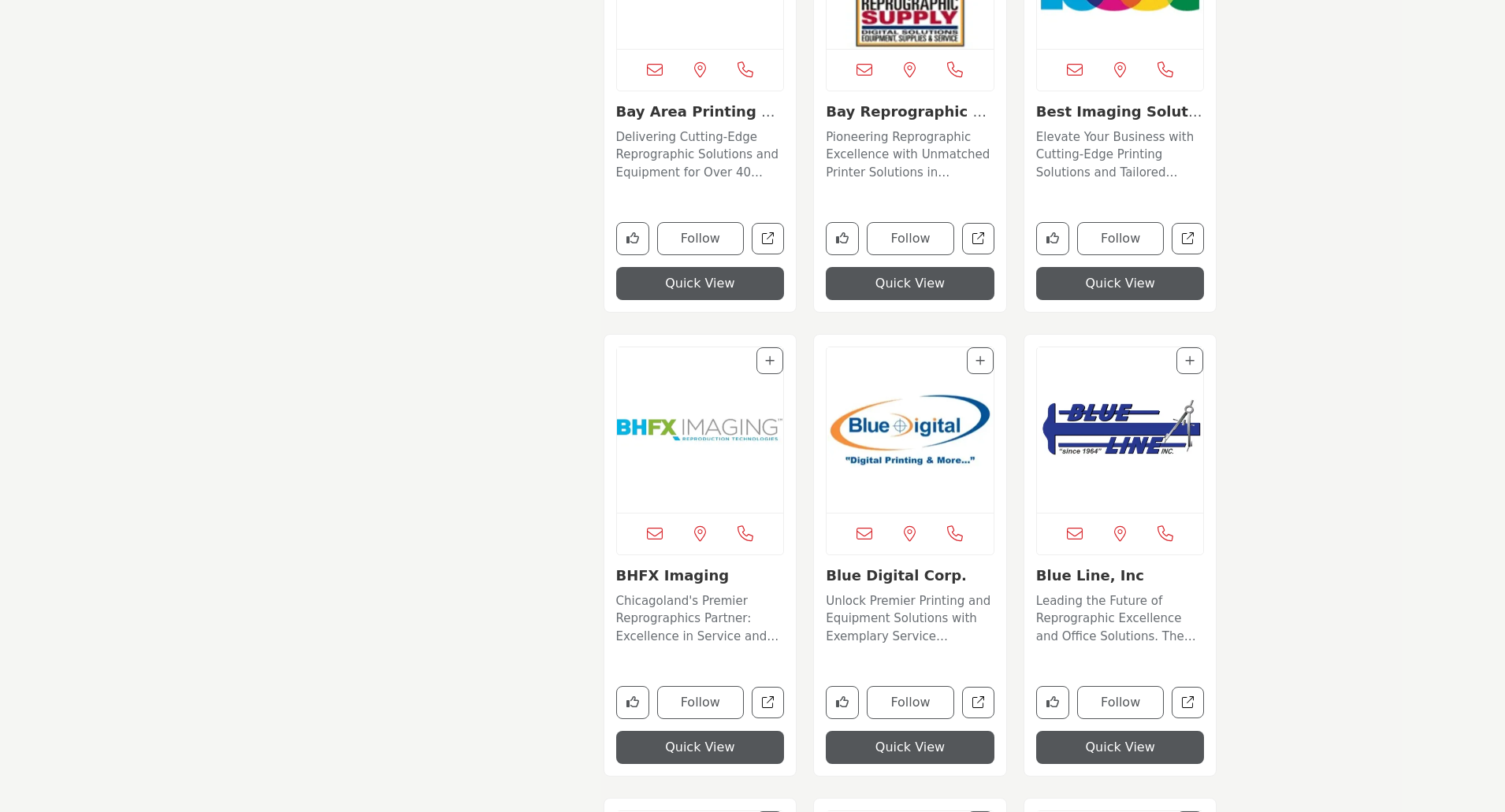
scroll to position [2206, 0]
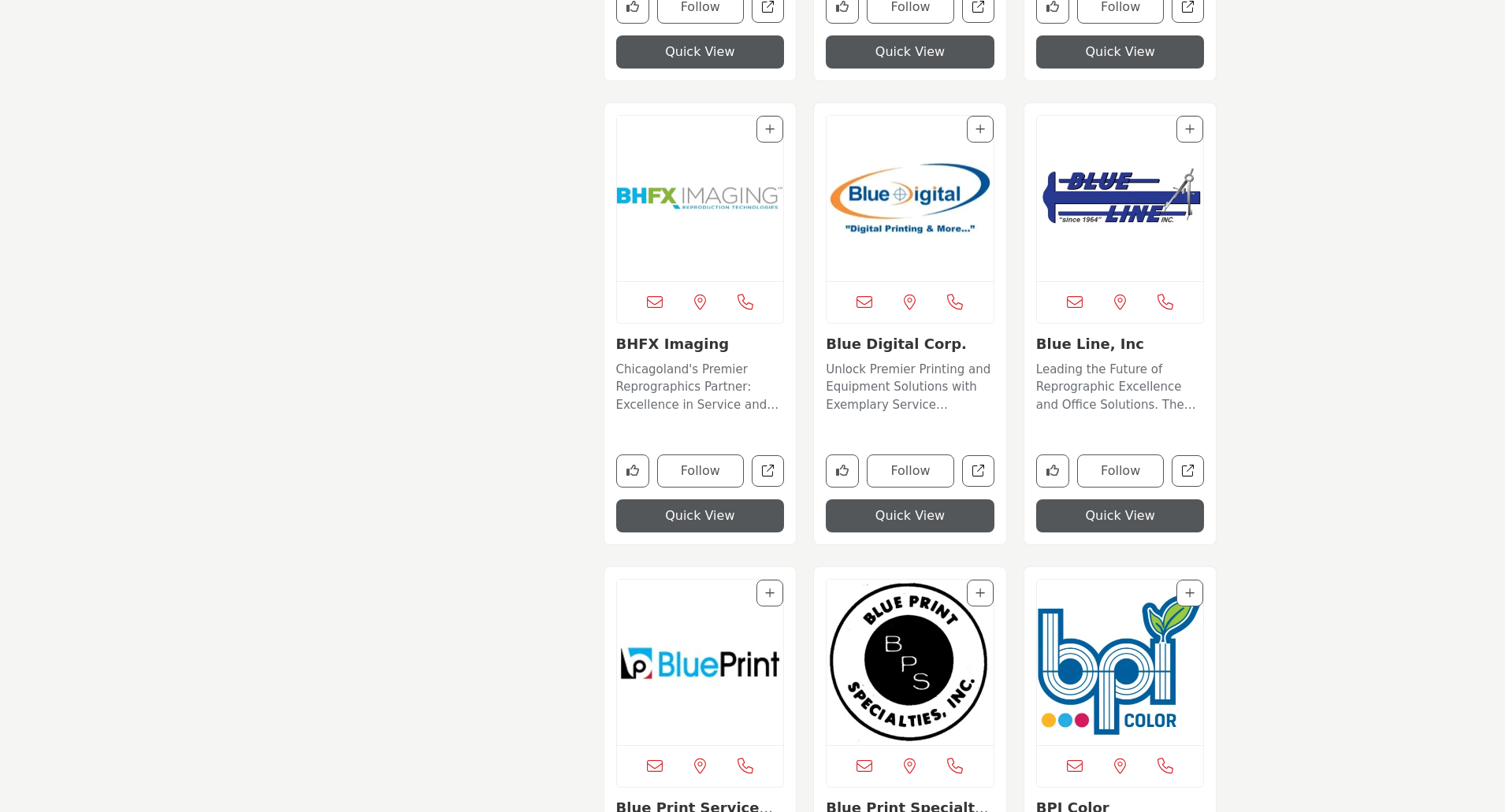
click at [1112, 233] on img "Open Listing in new tab" at bounding box center [1121, 198] width 167 height 165
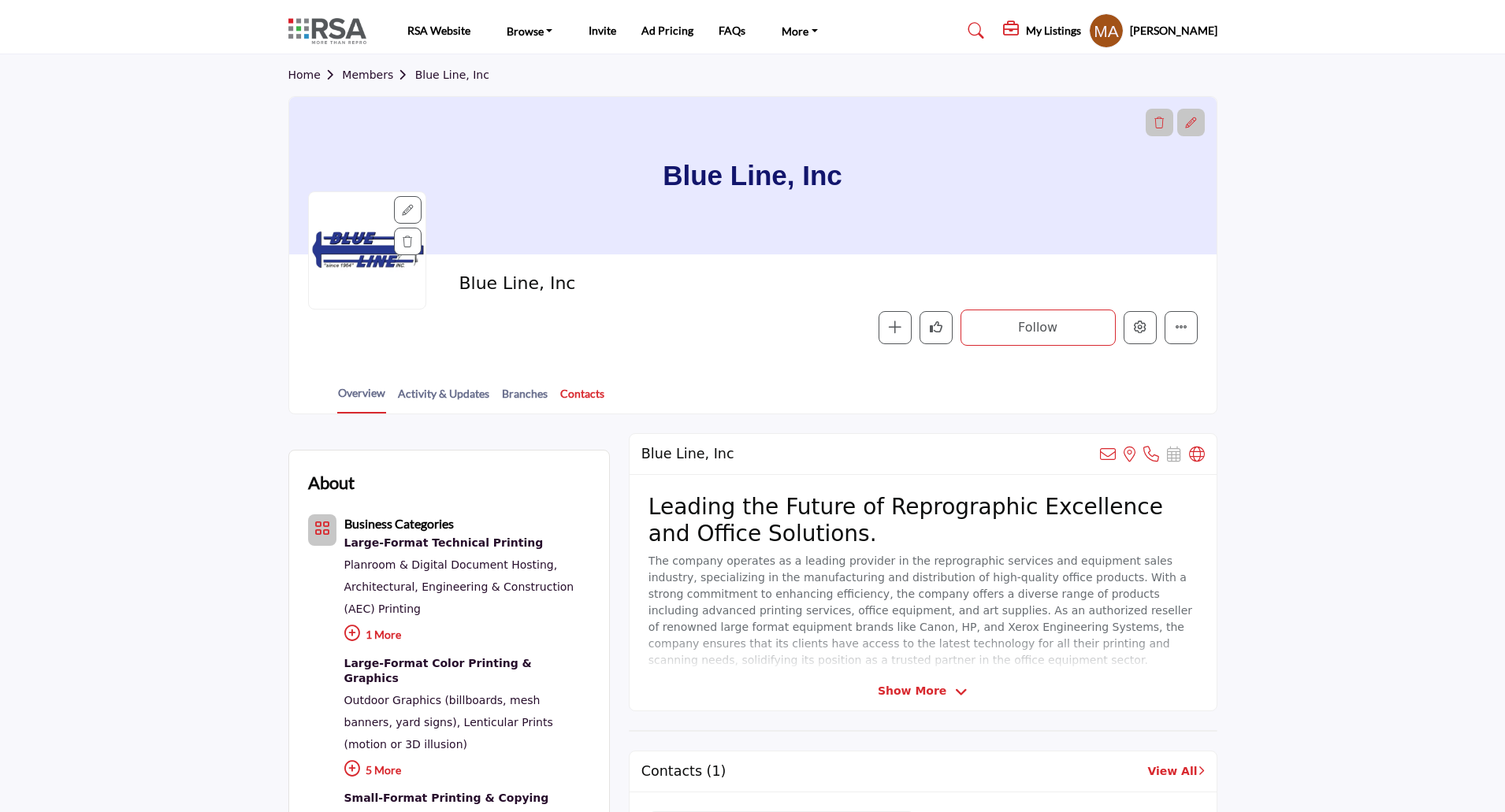
click at [567, 388] on link "Contacts" at bounding box center [582, 399] width 46 height 27
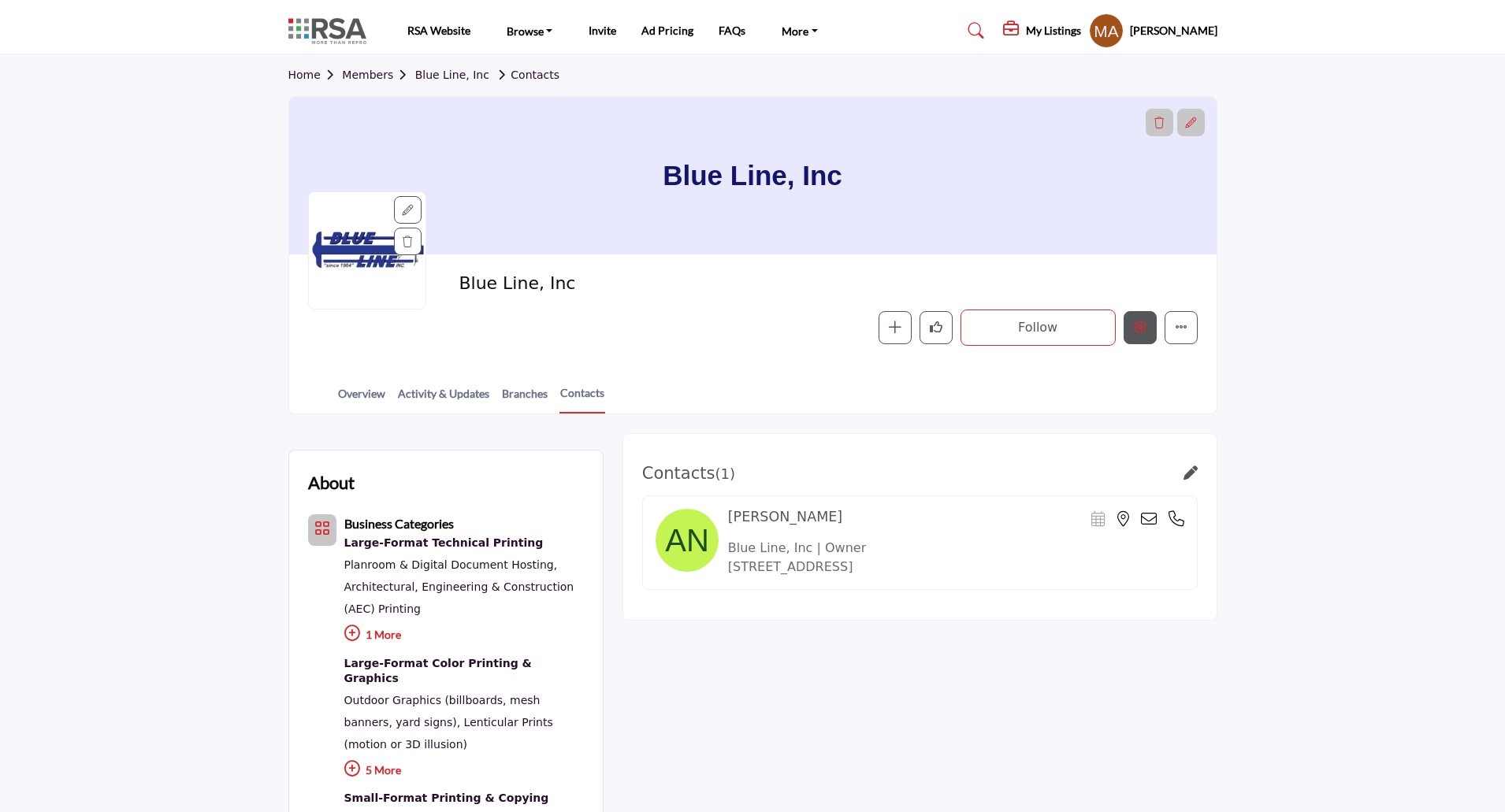
click at [1137, 327] on icon "Edit company" at bounding box center [1139, 327] width 13 height 13
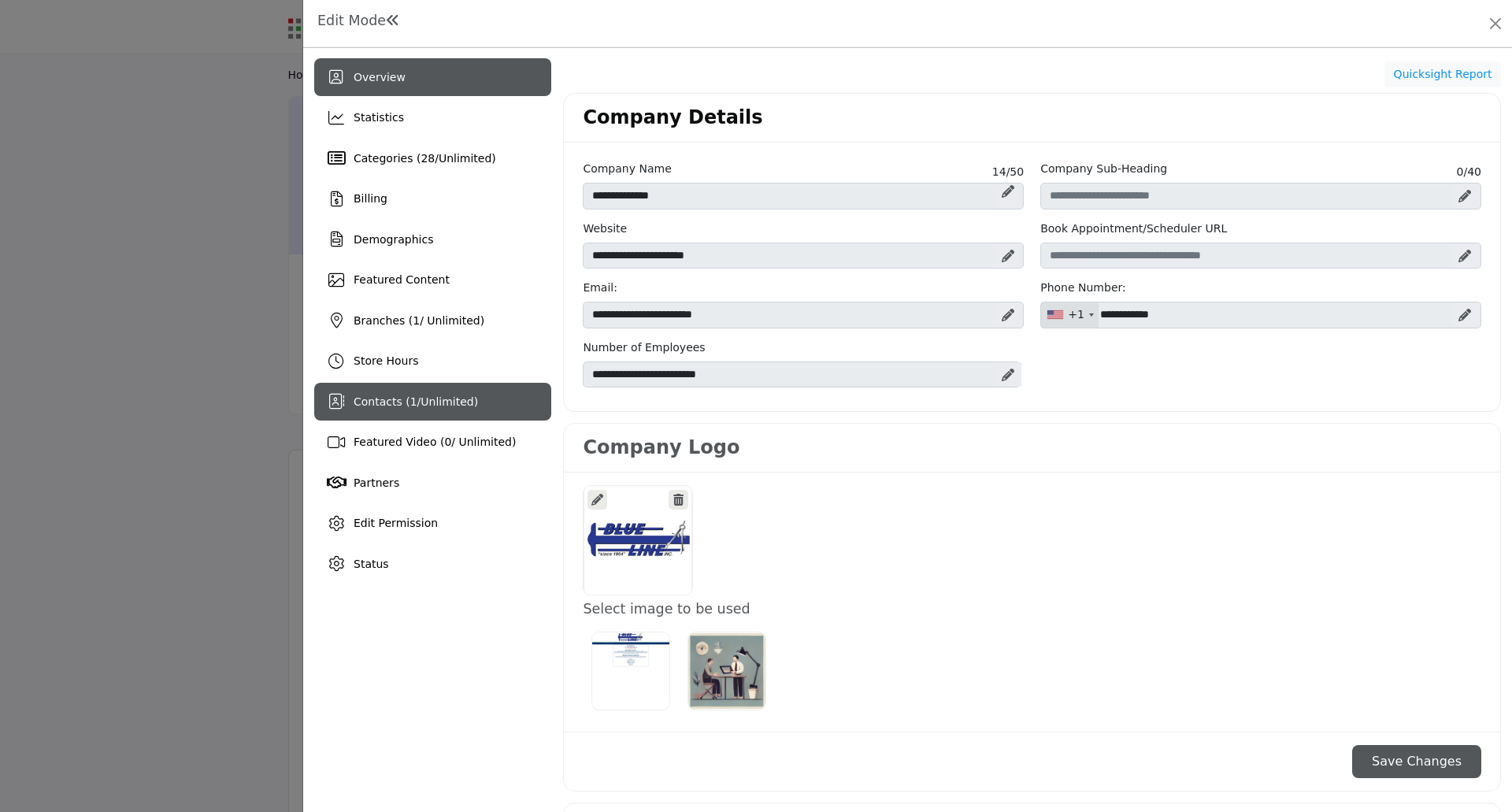
click at [379, 400] on span "Contacts ( 1 / Unlimited )" at bounding box center [416, 402] width 124 height 13
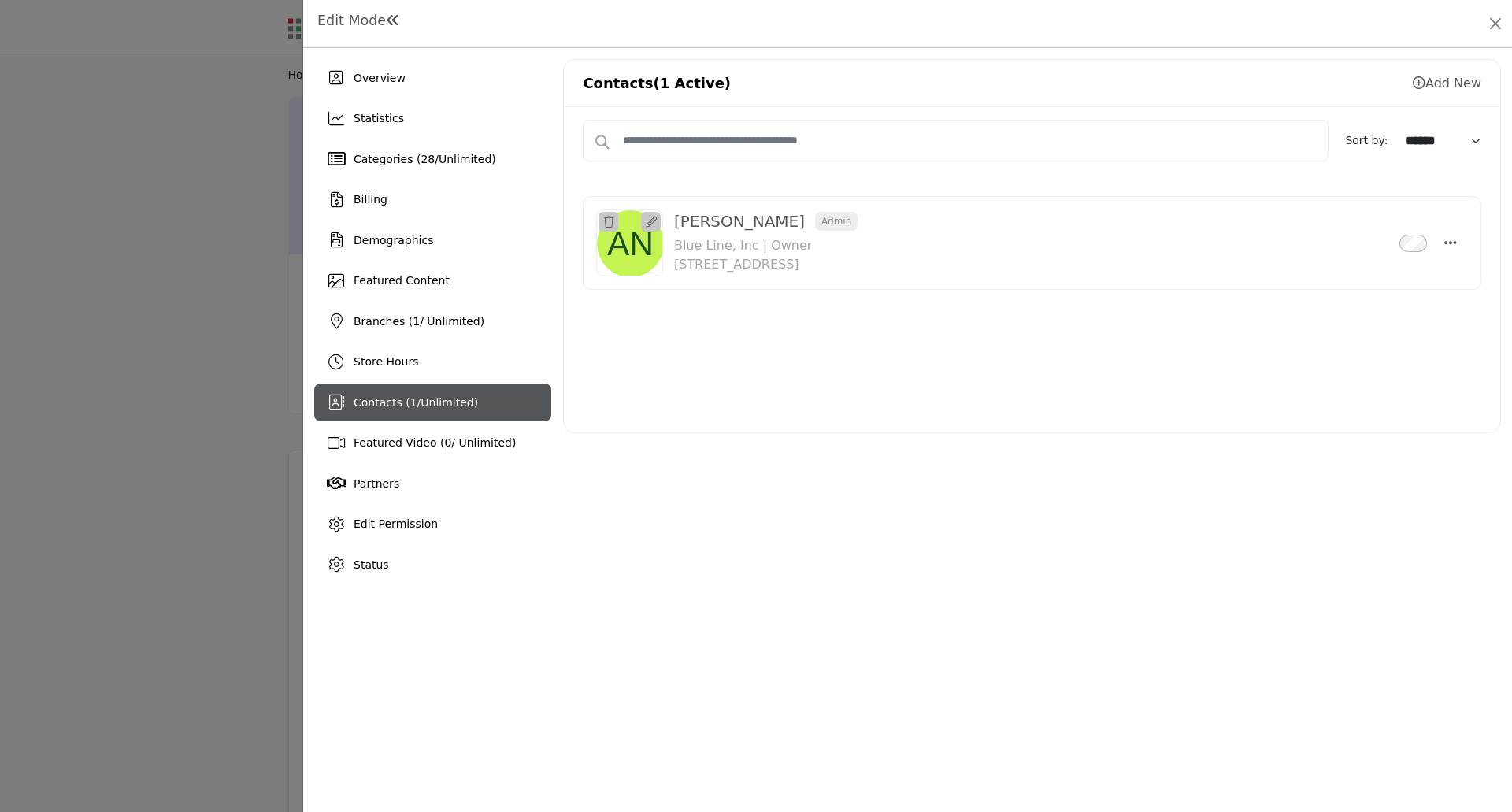
click at [1422, 81] on icon at bounding box center [1419, 83] width 13 height 13
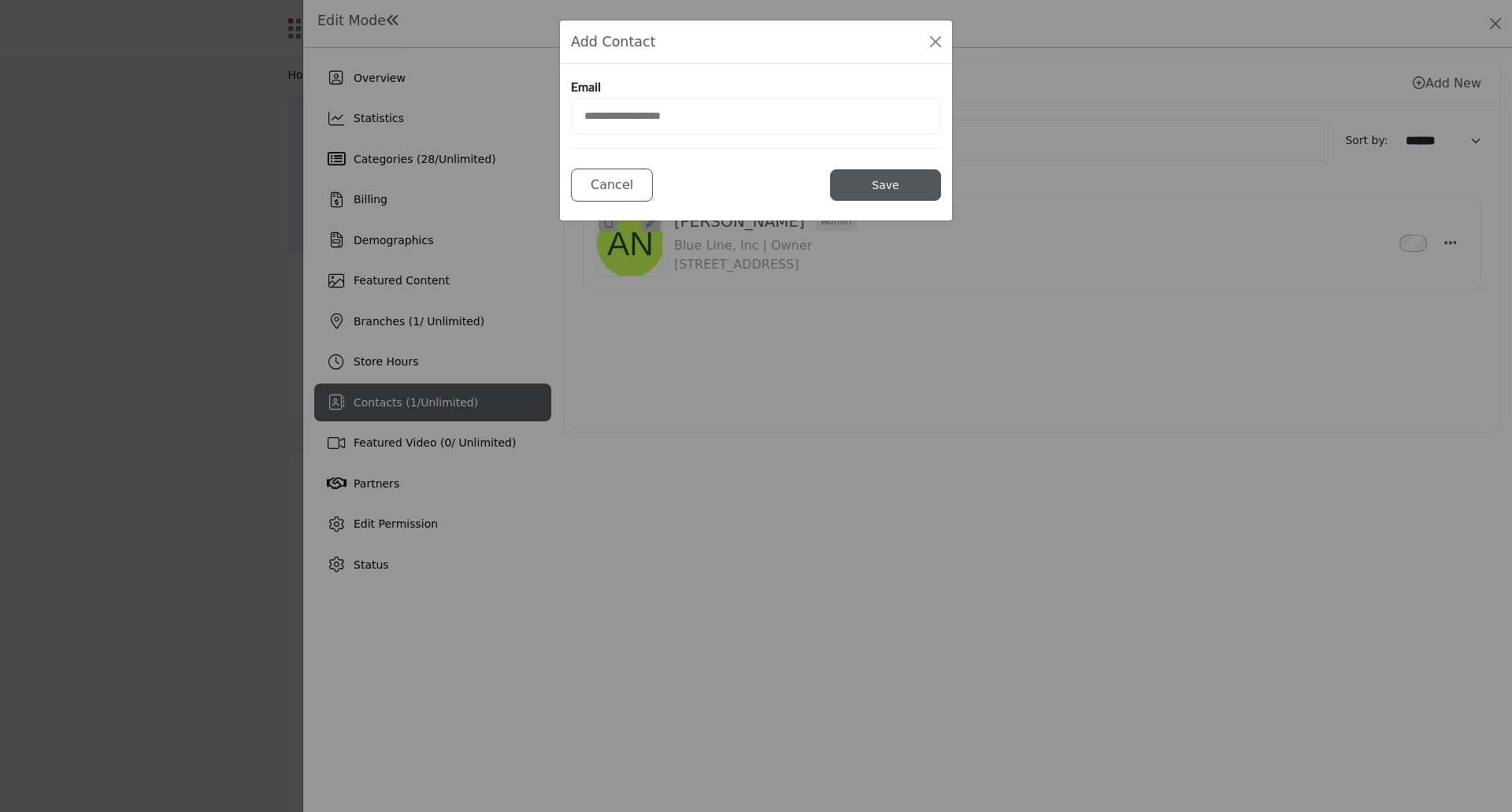
click at [651, 114] on input "email" at bounding box center [756, 116] width 370 height 37
type input "**********"
click at [892, 187] on button "Save" at bounding box center [886, 185] width 111 height 31
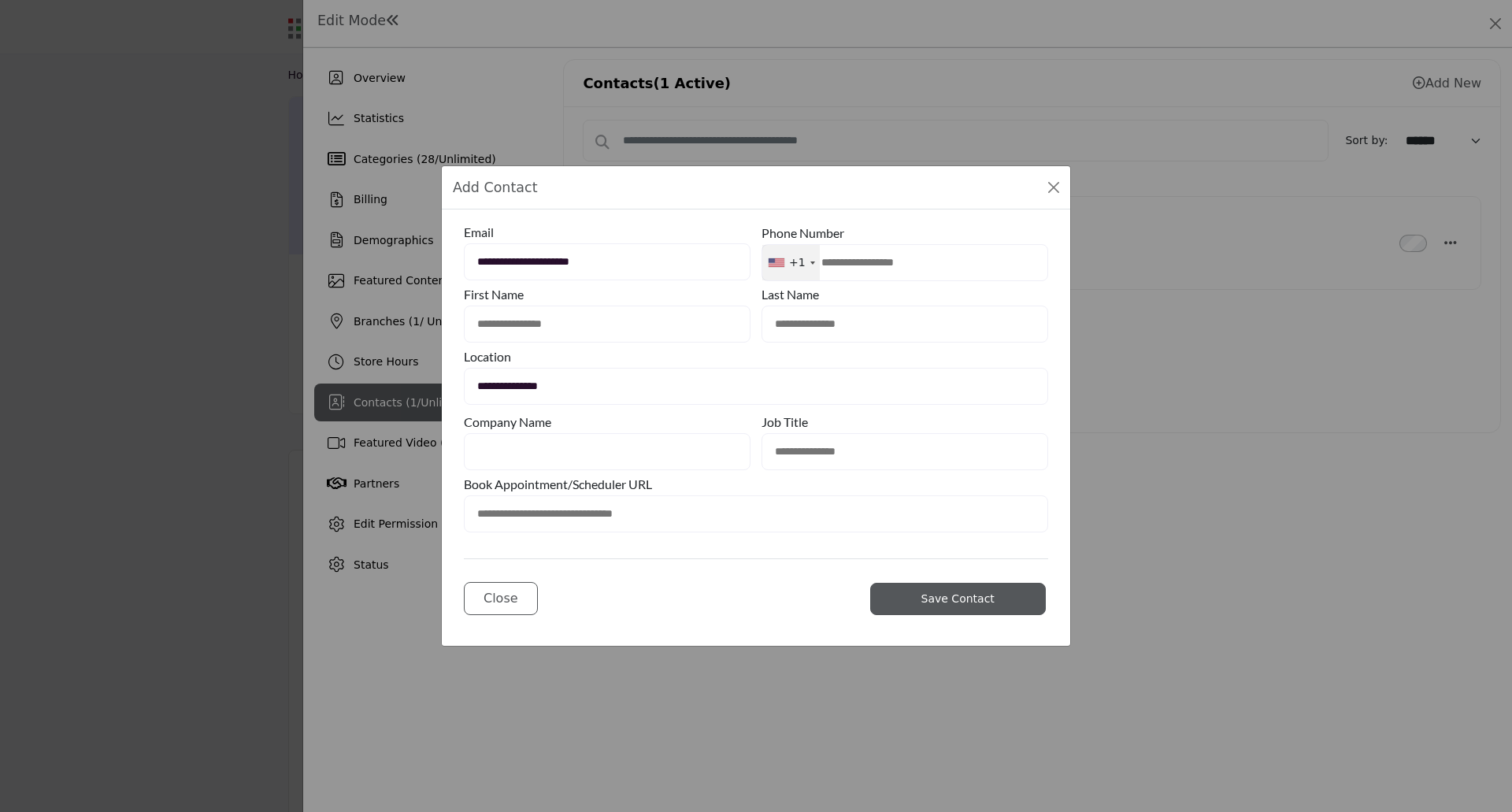
click at [520, 324] on input "text" at bounding box center [607, 324] width 287 height 37
type input "********"
type input "****"
click at [497, 453] on input "text" at bounding box center [607, 451] width 287 height 37
type input "**********"
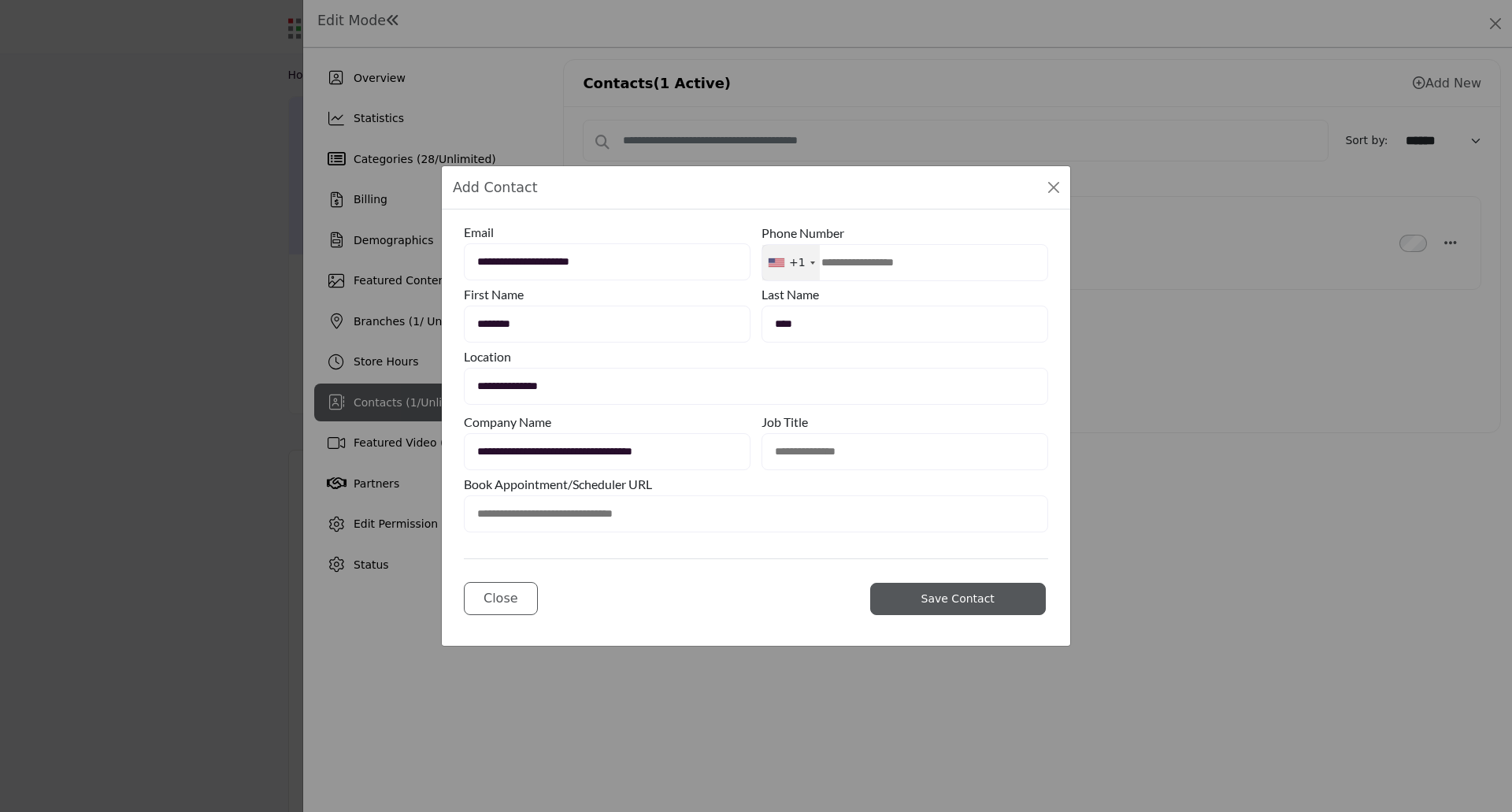
click at [944, 603] on span "Save Contact" at bounding box center [958, 598] width 73 height 13
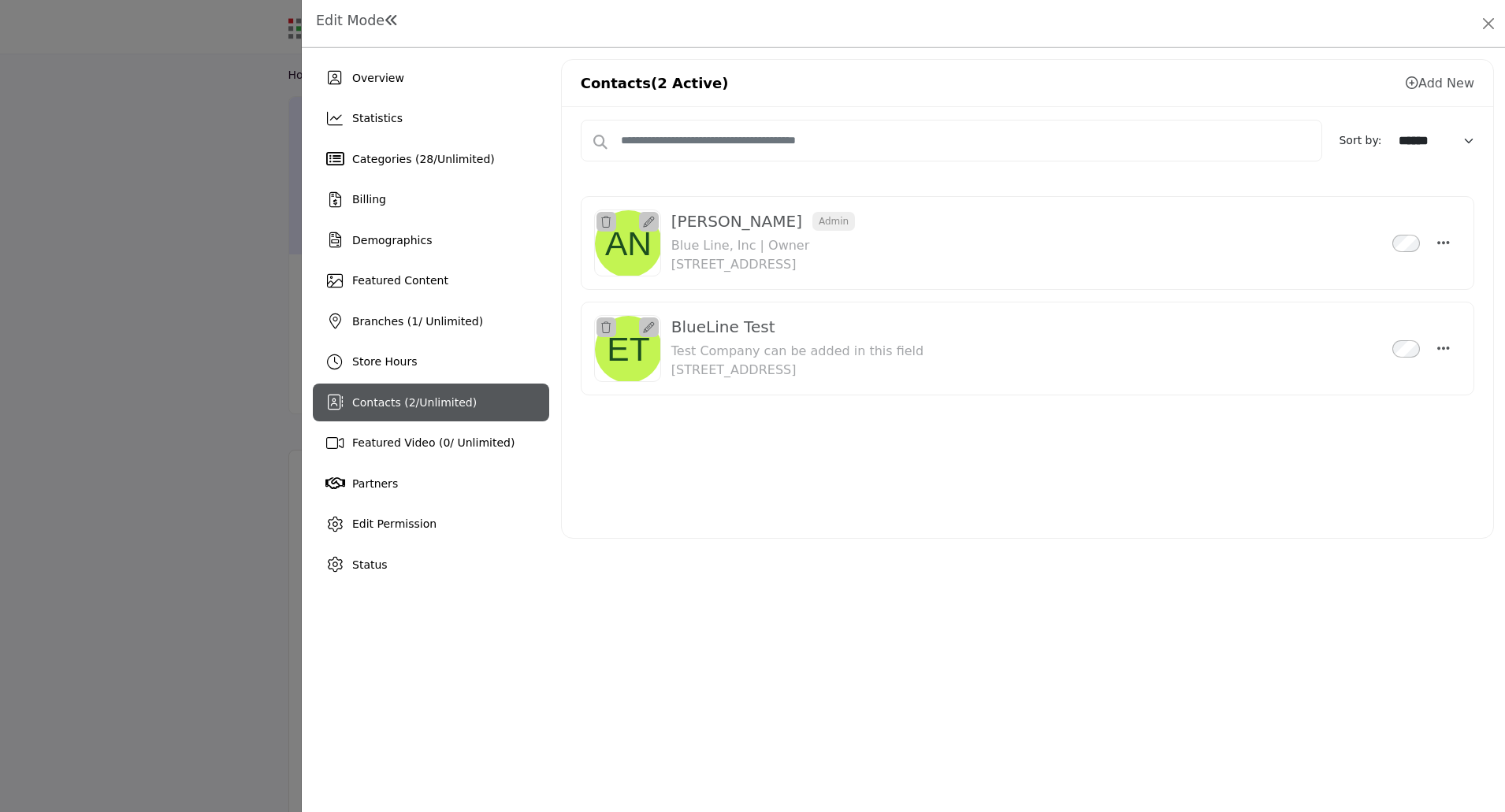
click at [125, 426] on div at bounding box center [752, 406] width 1505 height 812
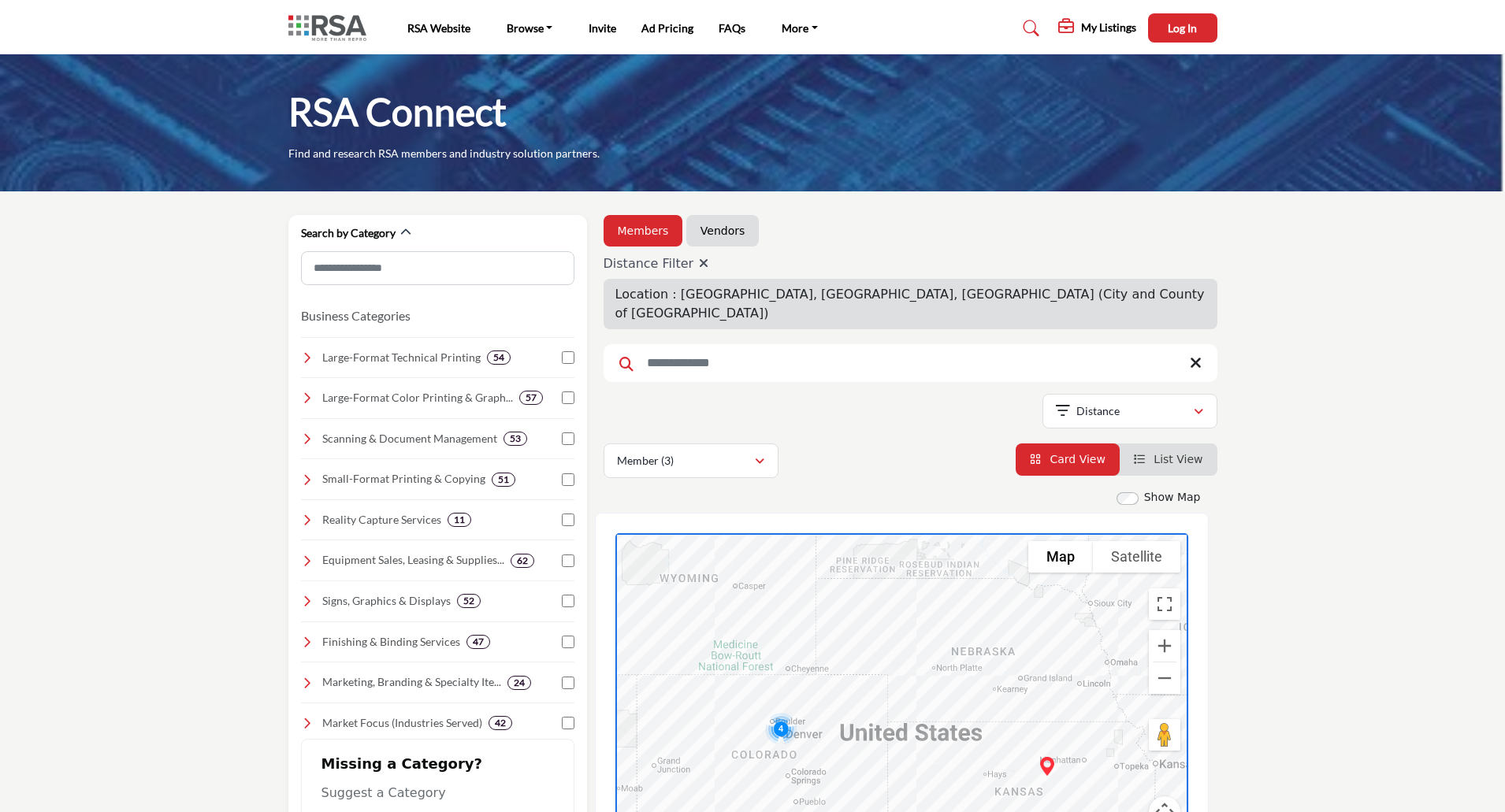
scroll to position [175, 0]
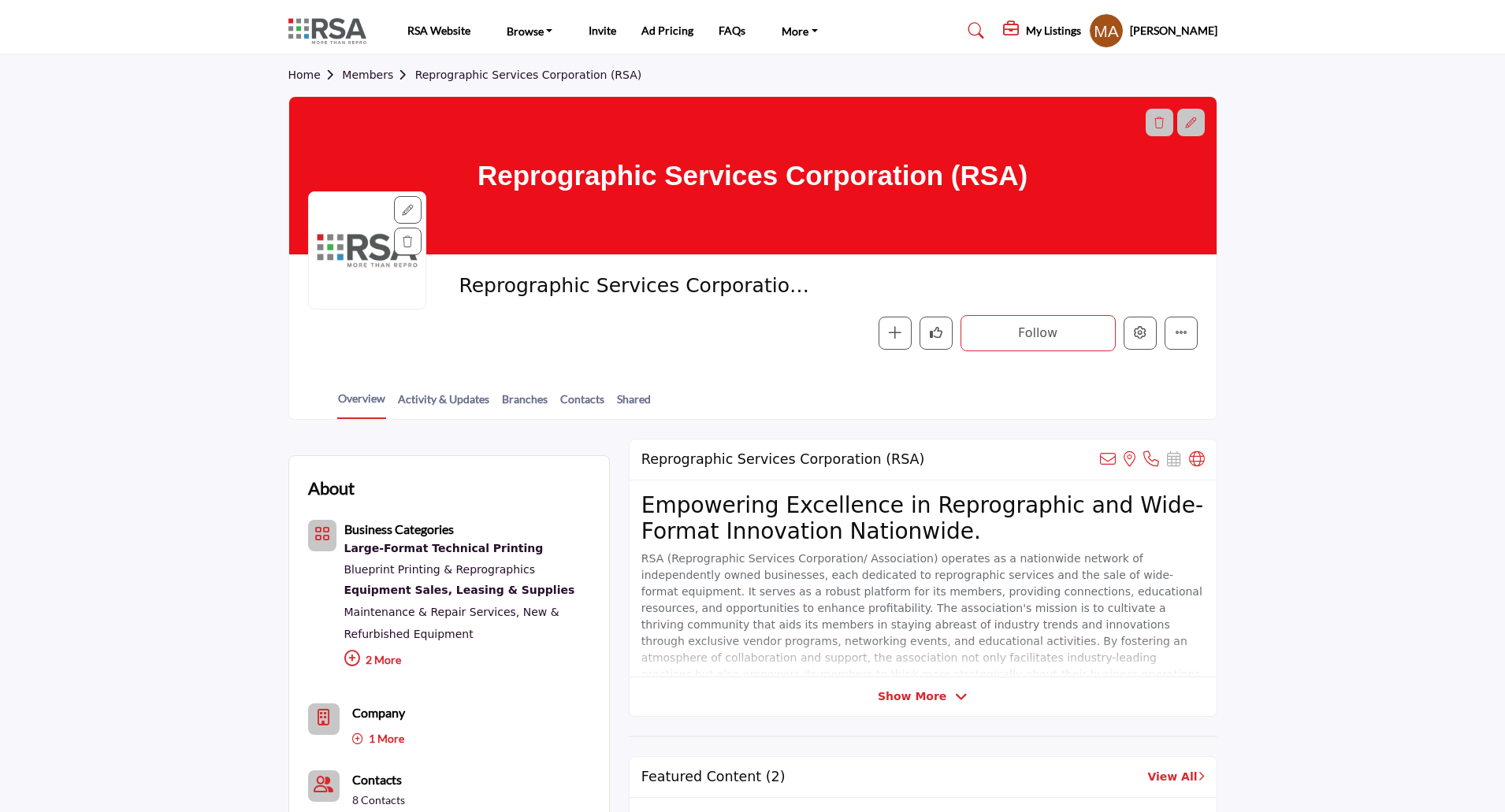
click at [301, 77] on link "Home" at bounding box center [315, 74] width 54 height 13
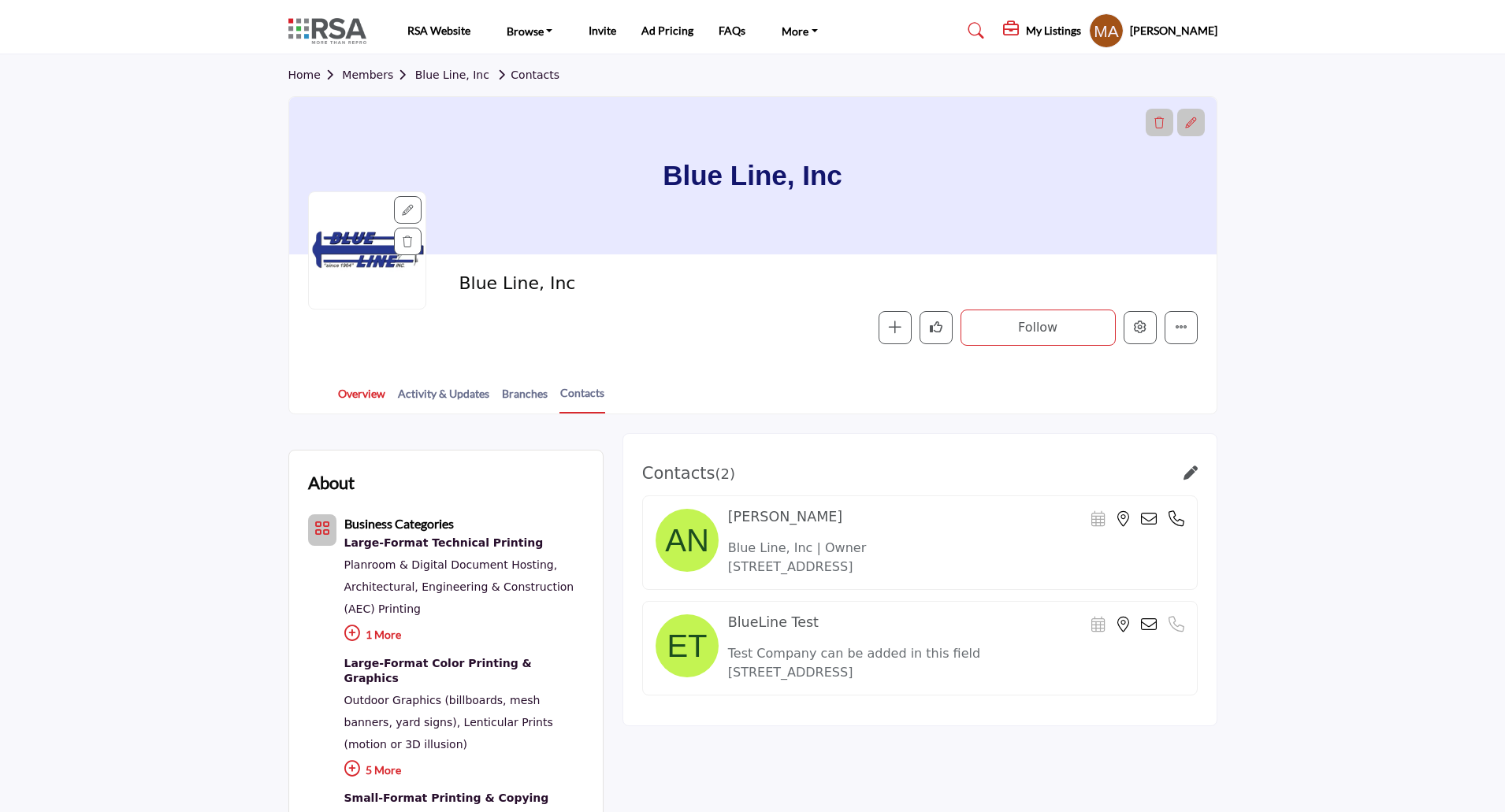
click at [352, 393] on link "Overview" at bounding box center [362, 399] width 49 height 27
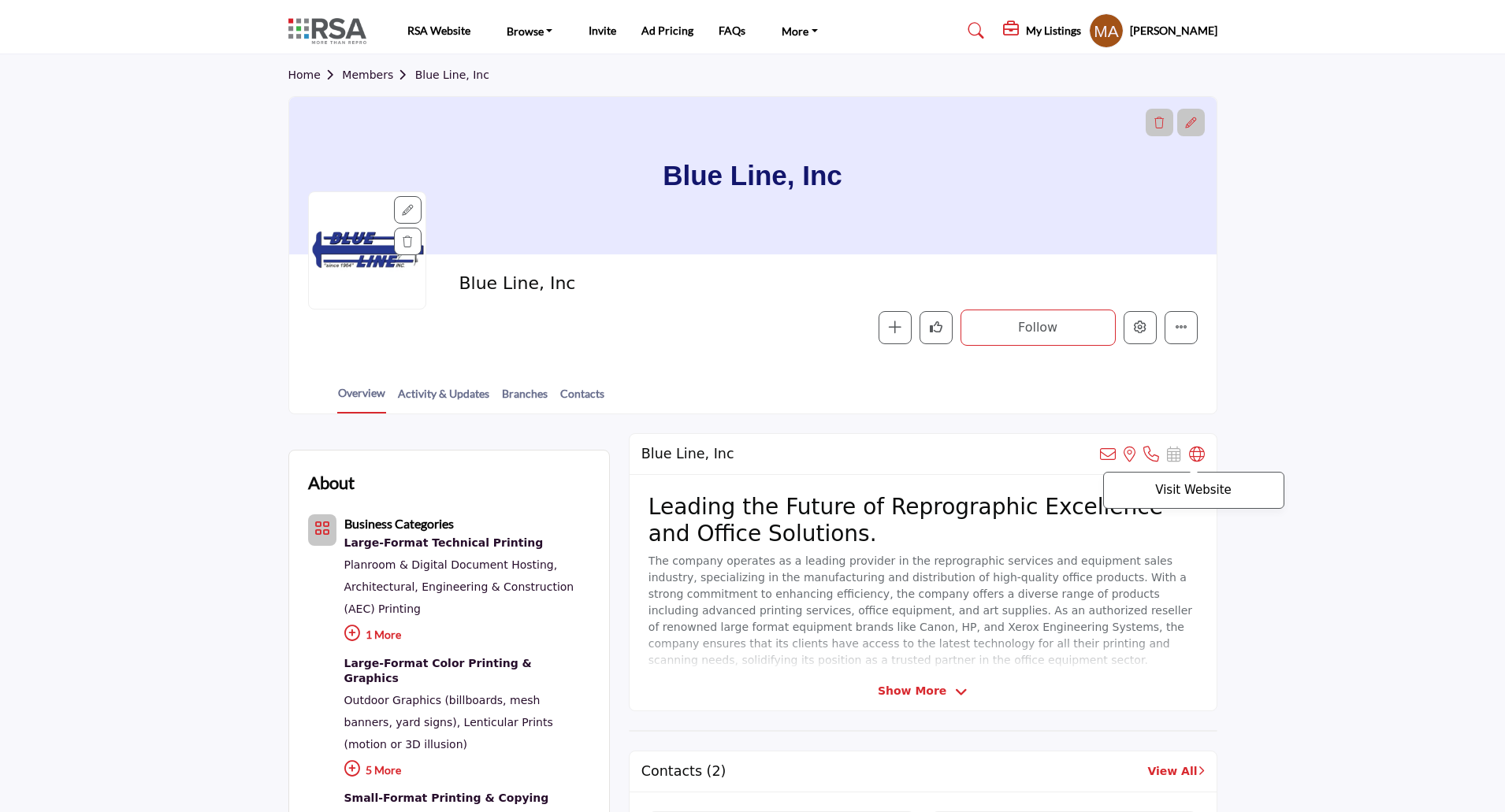
click at [1197, 460] on icon at bounding box center [1197, 454] width 16 height 16
